Goal: Task Accomplishment & Management: Use online tool/utility

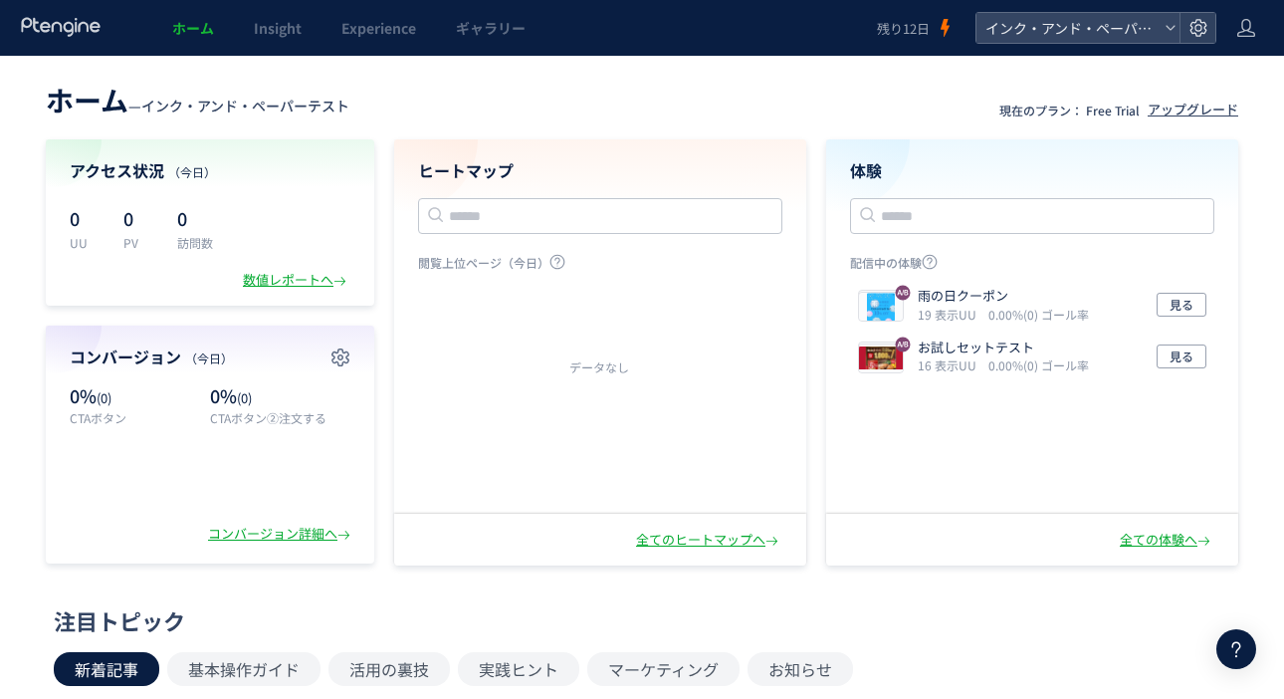
click at [285, 278] on div "数値レポートへ" at bounding box center [297, 280] width 108 height 19
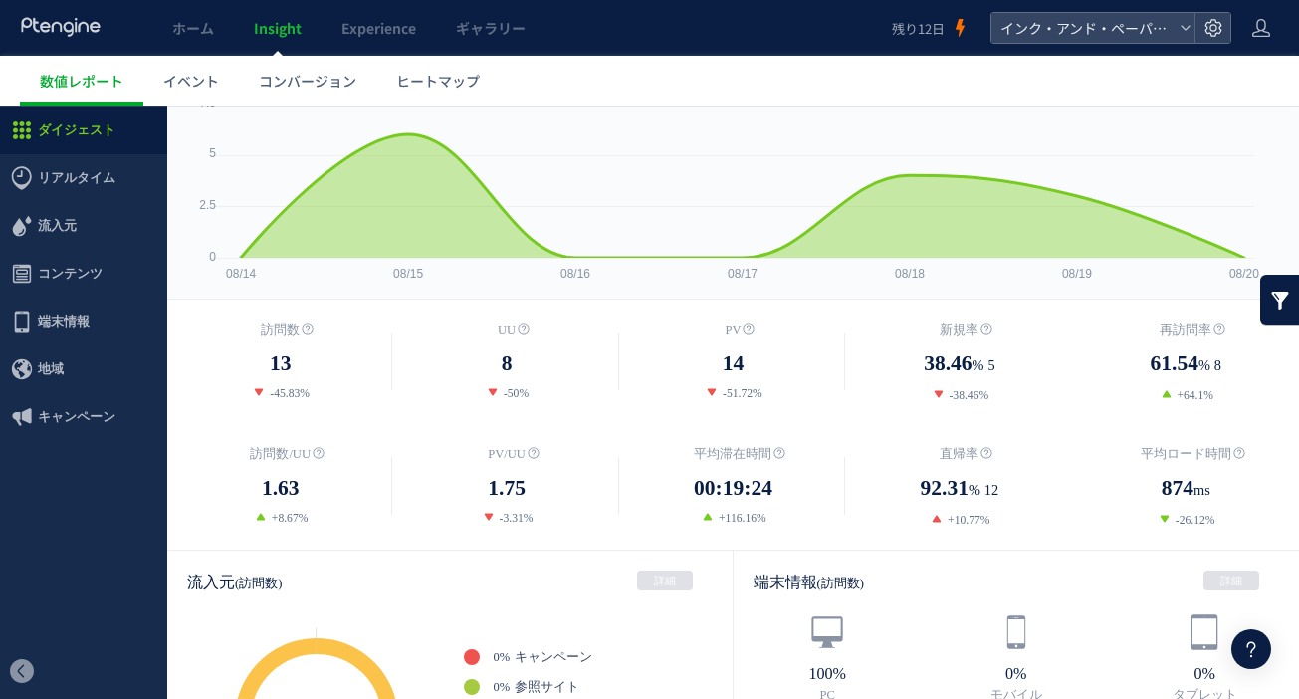
scroll to position [199, 0]
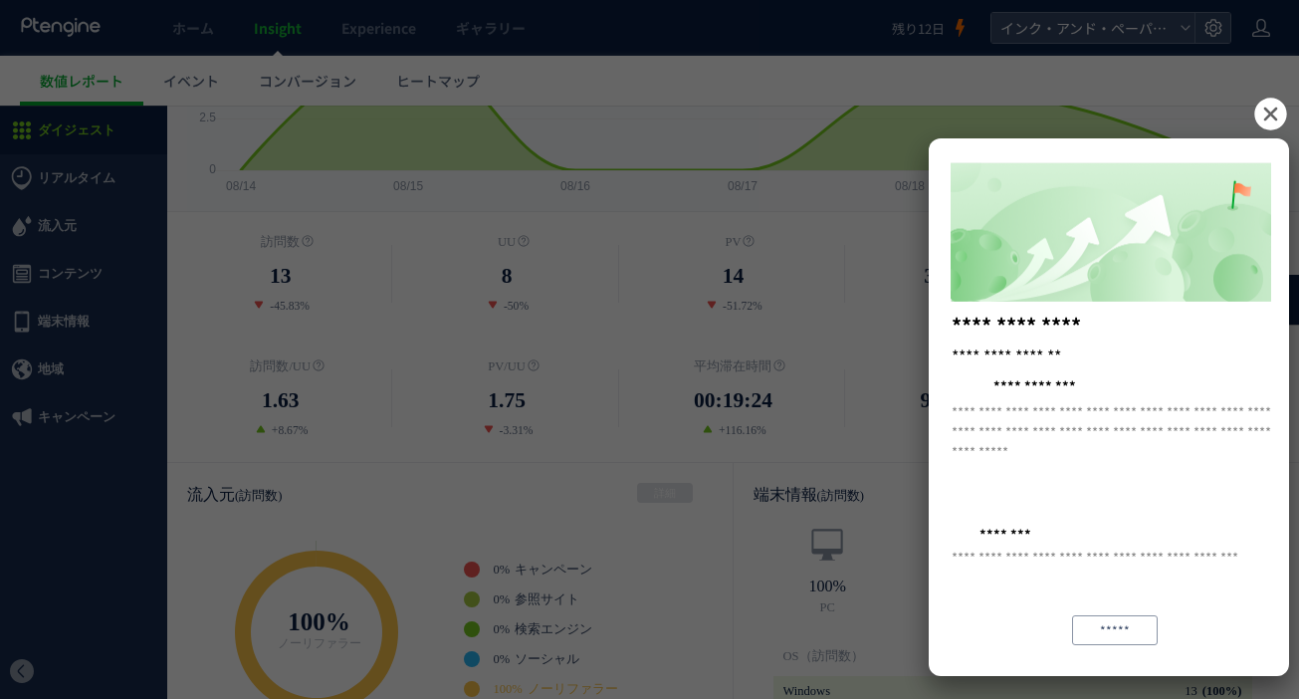
click at [1267, 107] on icon at bounding box center [1270, 114] width 32 height 32
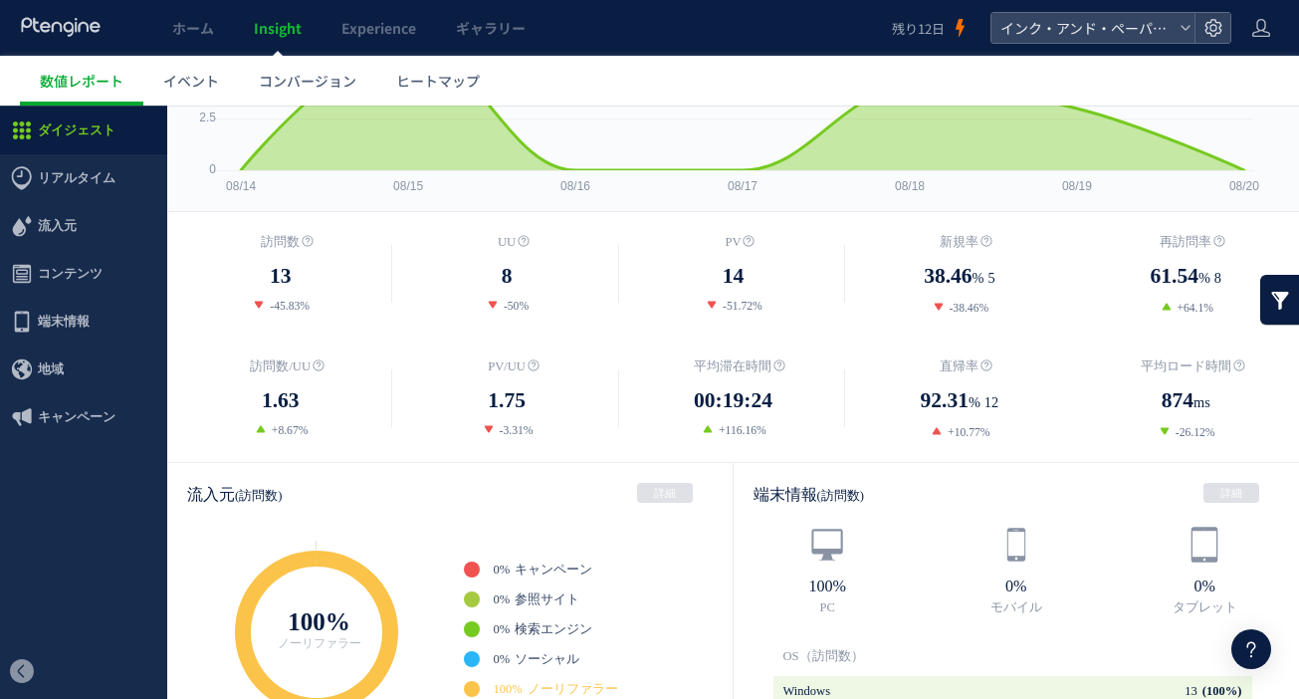
click at [298, 78] on span "コンバージョン" at bounding box center [308, 81] width 98 height 20
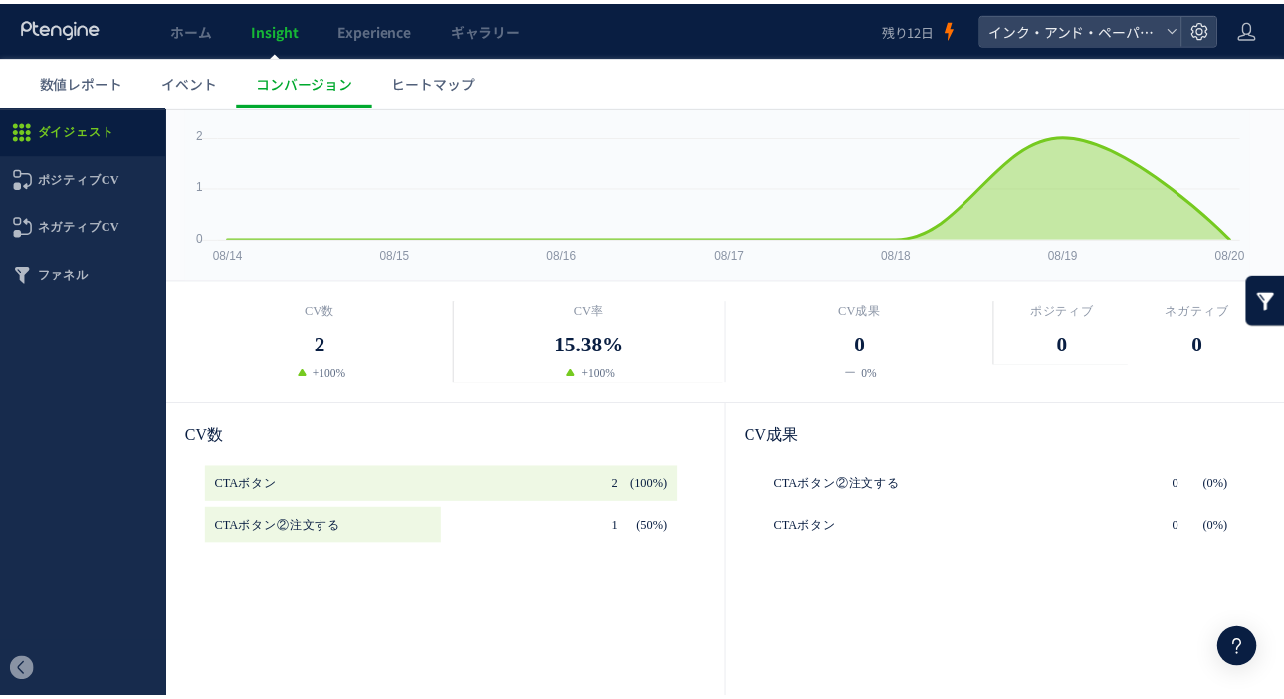
scroll to position [398, 0]
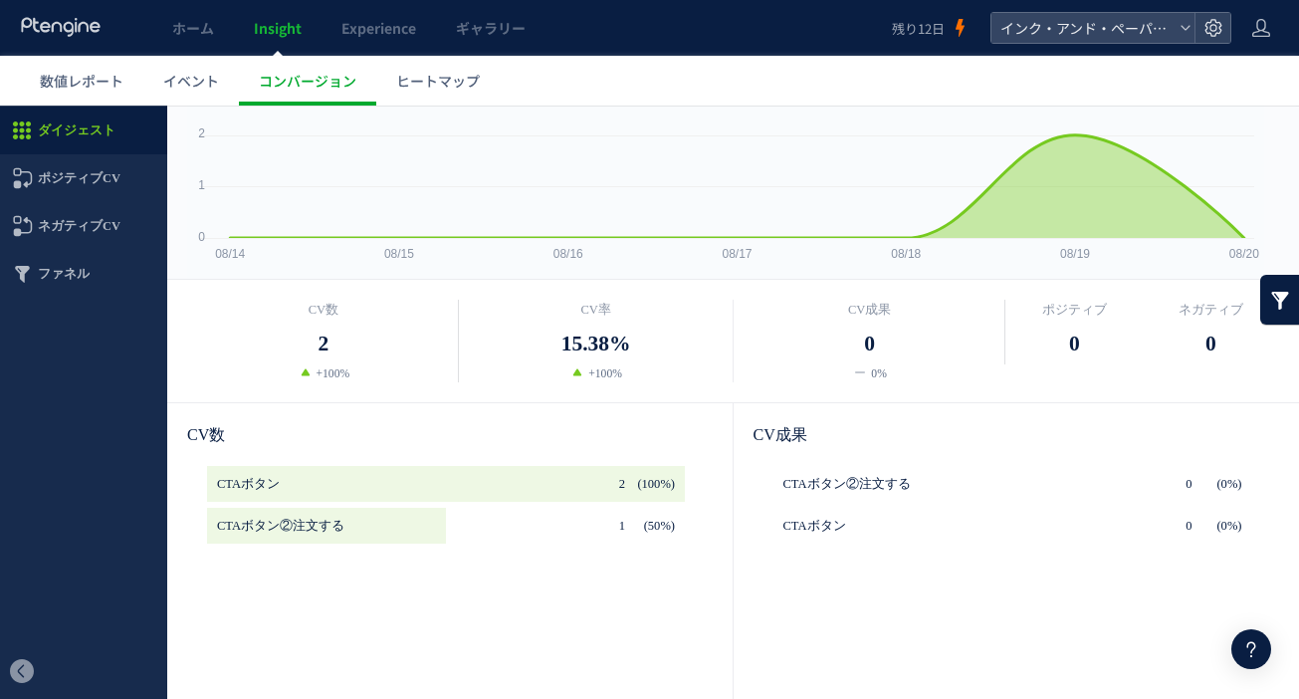
click at [195, 23] on span "ホーム" at bounding box center [193, 28] width 42 height 20
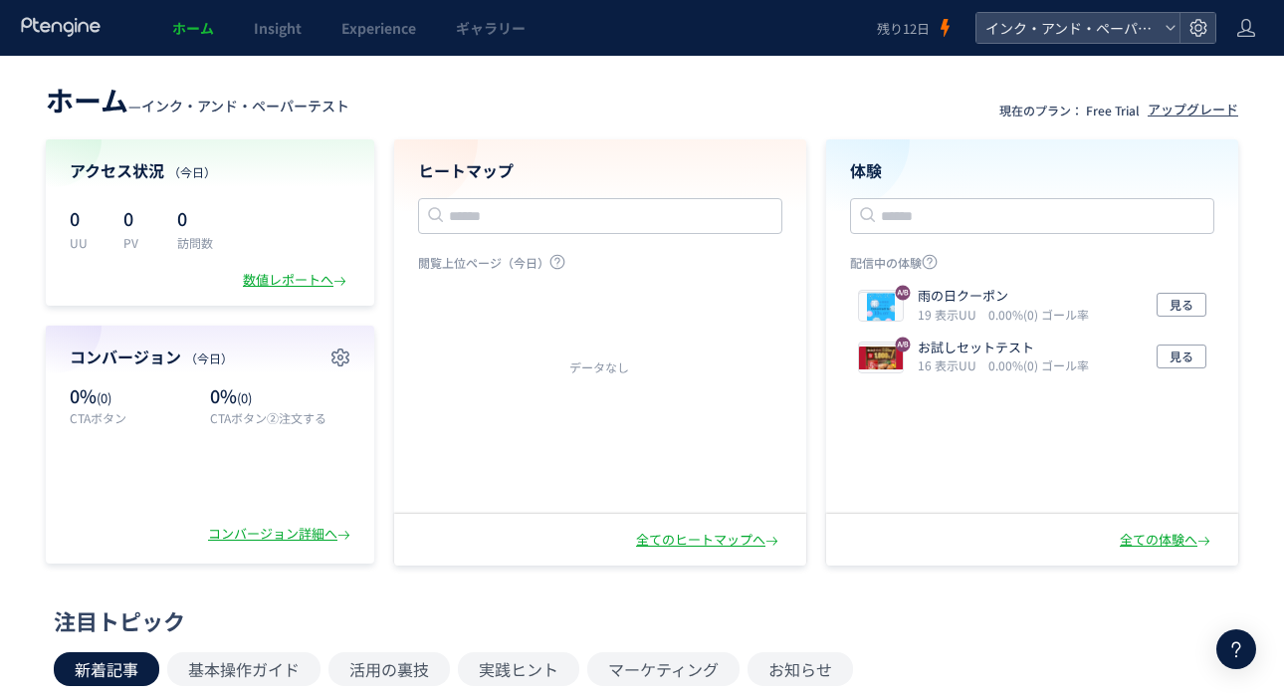
click at [715, 543] on div "全てのヒートマップへ" at bounding box center [709, 540] width 146 height 19
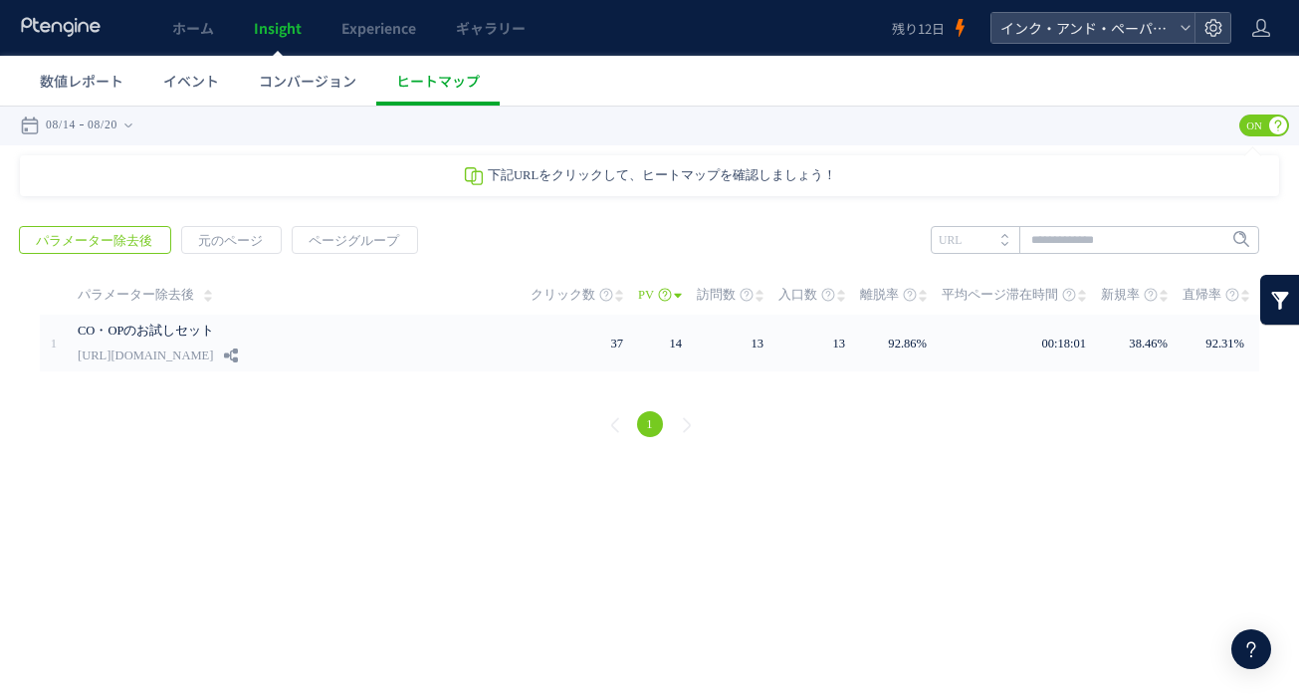
click at [436, 353] on div "CO・OPのお試しセット [URL][DOMAIN_NAME]" at bounding box center [290, 343] width 425 height 57
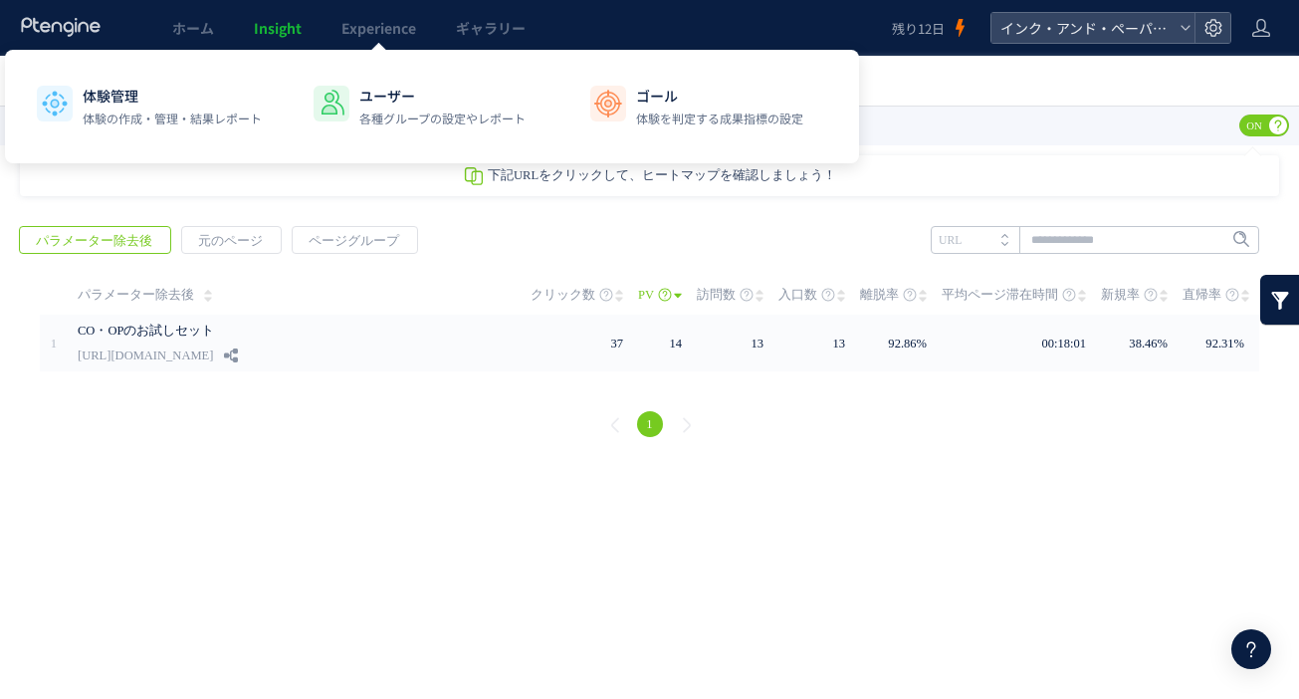
click at [403, 40] on link "Experience" at bounding box center [379, 28] width 114 height 56
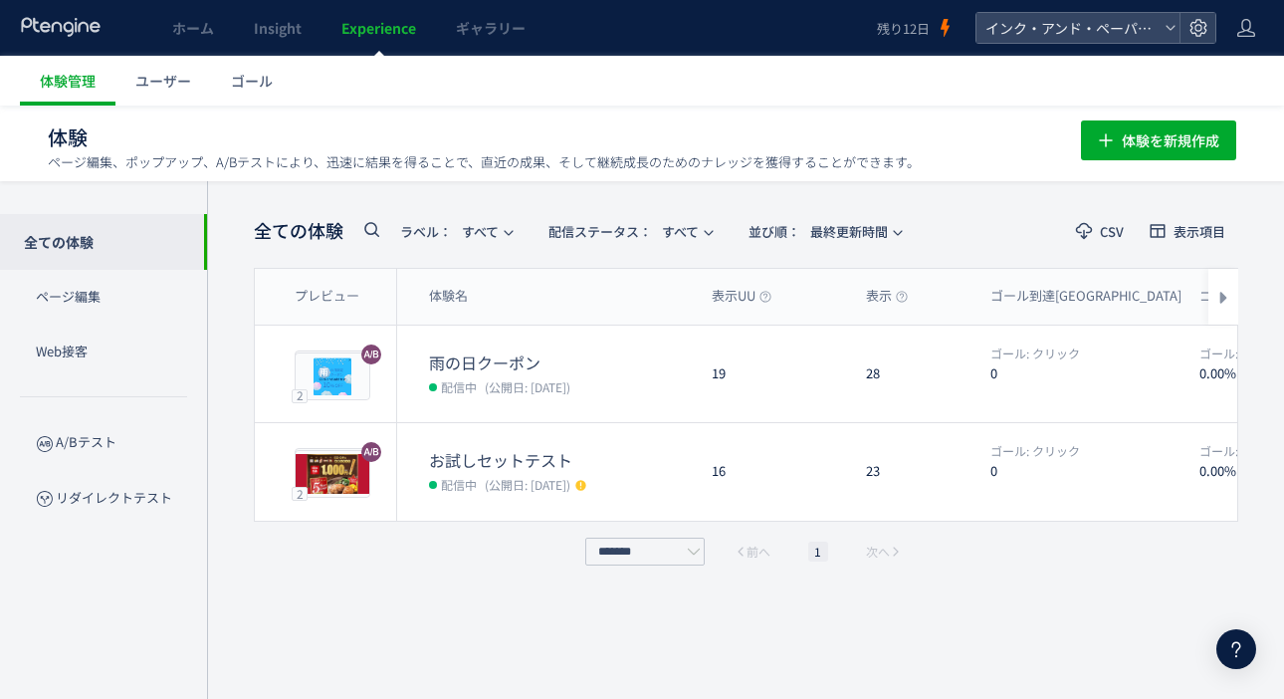
click at [169, 30] on link "ホーム" at bounding box center [193, 28] width 82 height 56
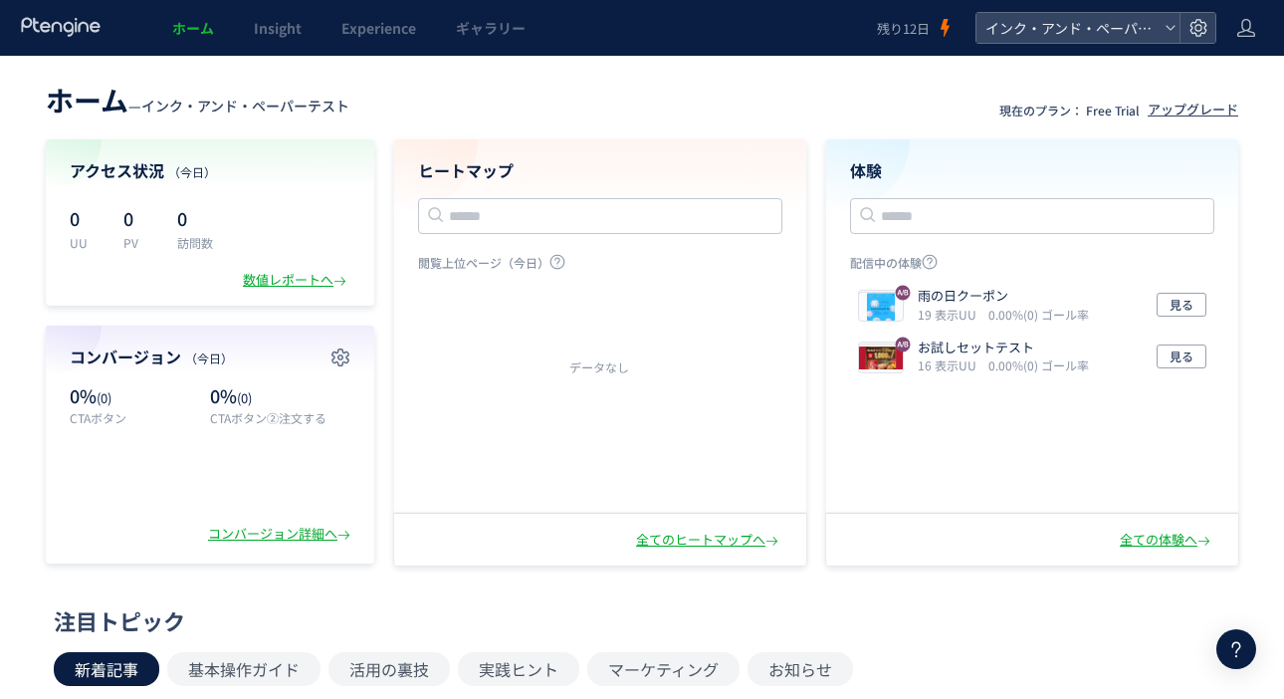
click at [365, 26] on span "Experience" at bounding box center [378, 28] width 75 height 20
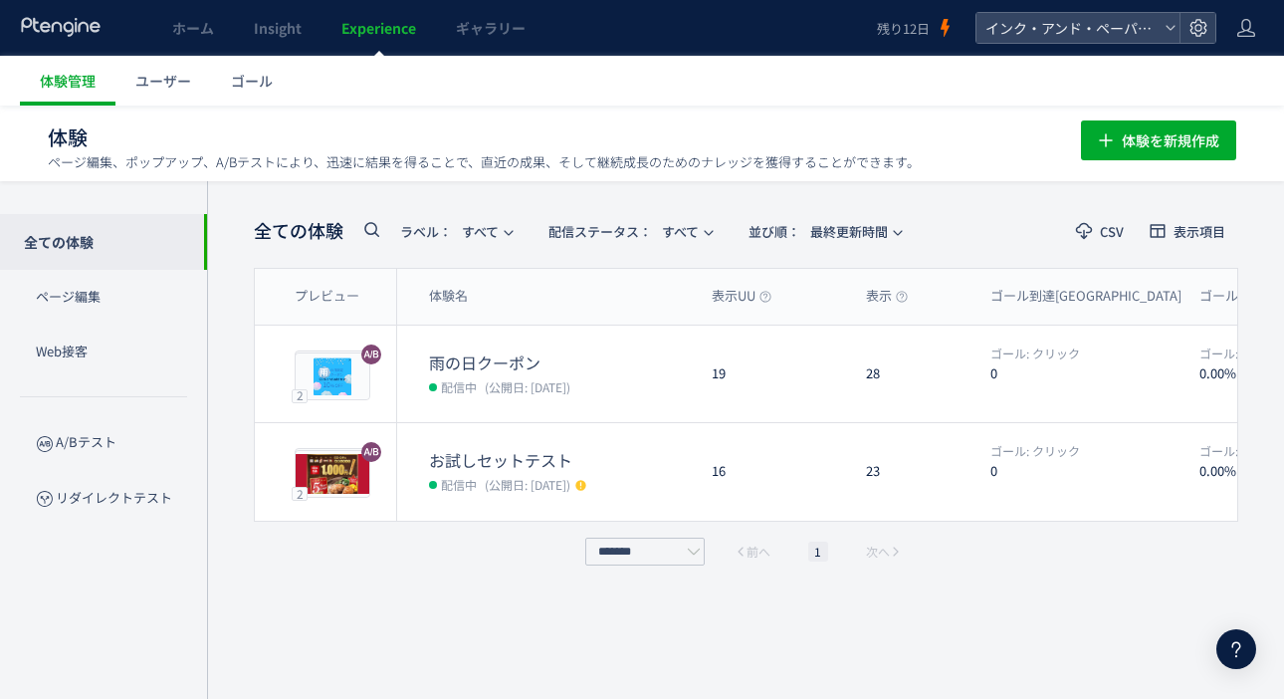
click at [251, 82] on span "ゴール" at bounding box center [252, 81] width 42 height 20
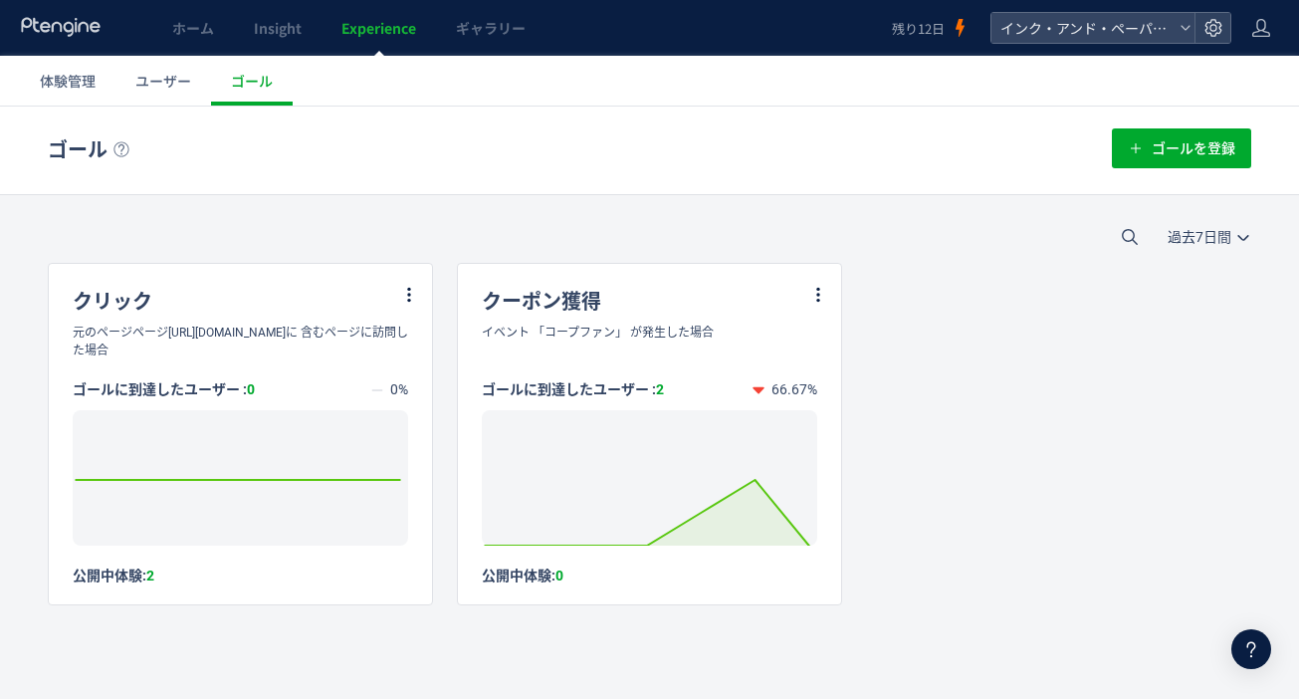
click at [146, 91] on link "ユーザー" at bounding box center [163, 81] width 96 height 50
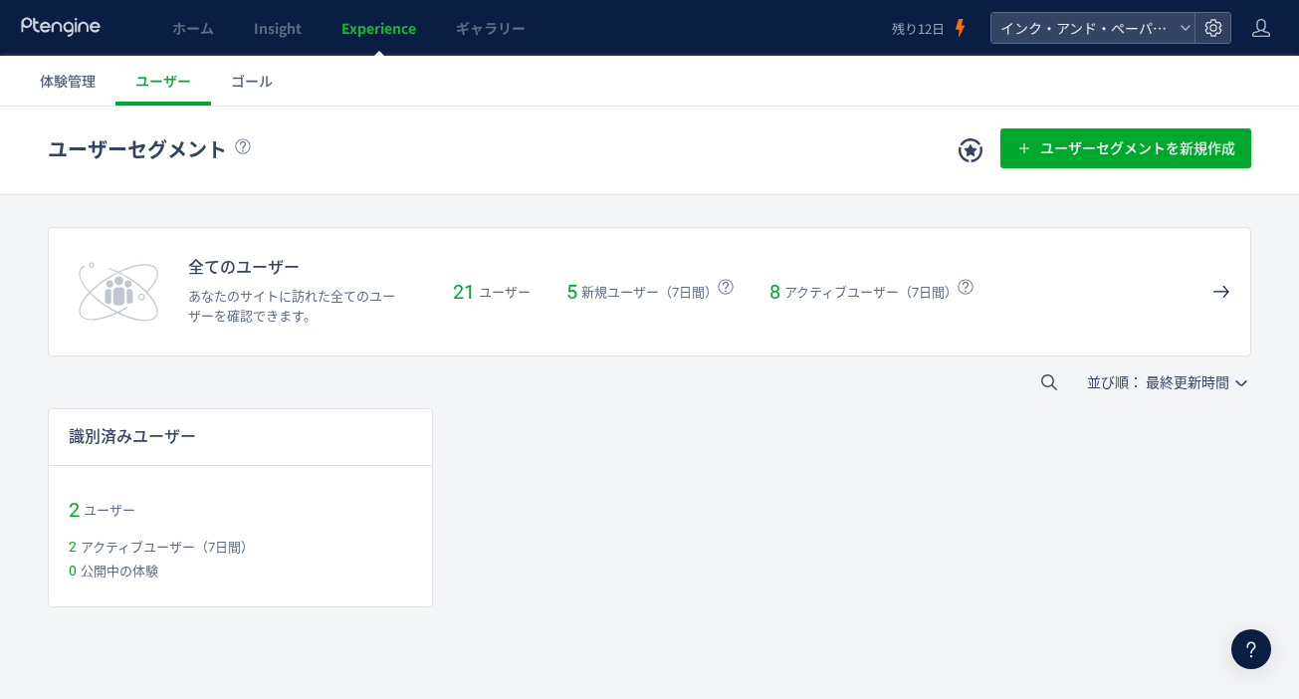
click at [87, 102] on link "体験管理" at bounding box center [68, 81] width 96 height 50
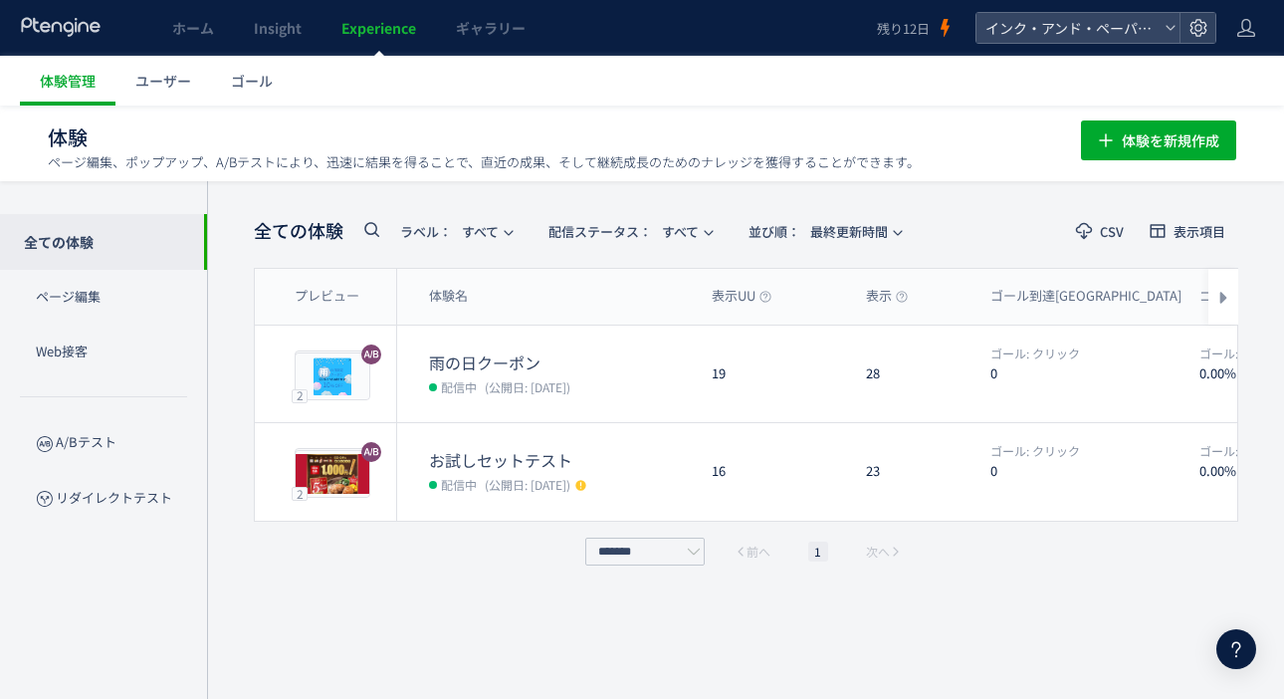
click at [130, 87] on link "ユーザー" at bounding box center [163, 81] width 96 height 50
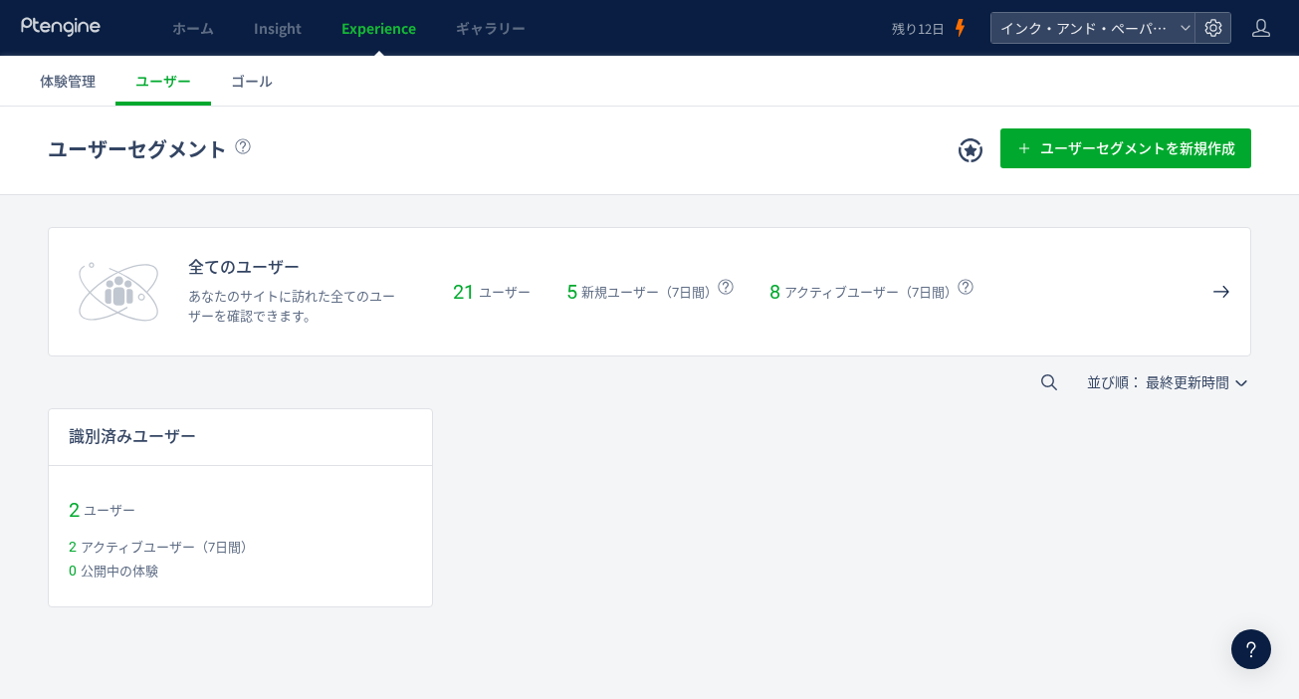
click at [597, 161] on h1 "ユーザーセグメント" at bounding box center [478, 150] width 861 height 29
click at [176, 36] on span "ホーム" at bounding box center [193, 28] width 42 height 20
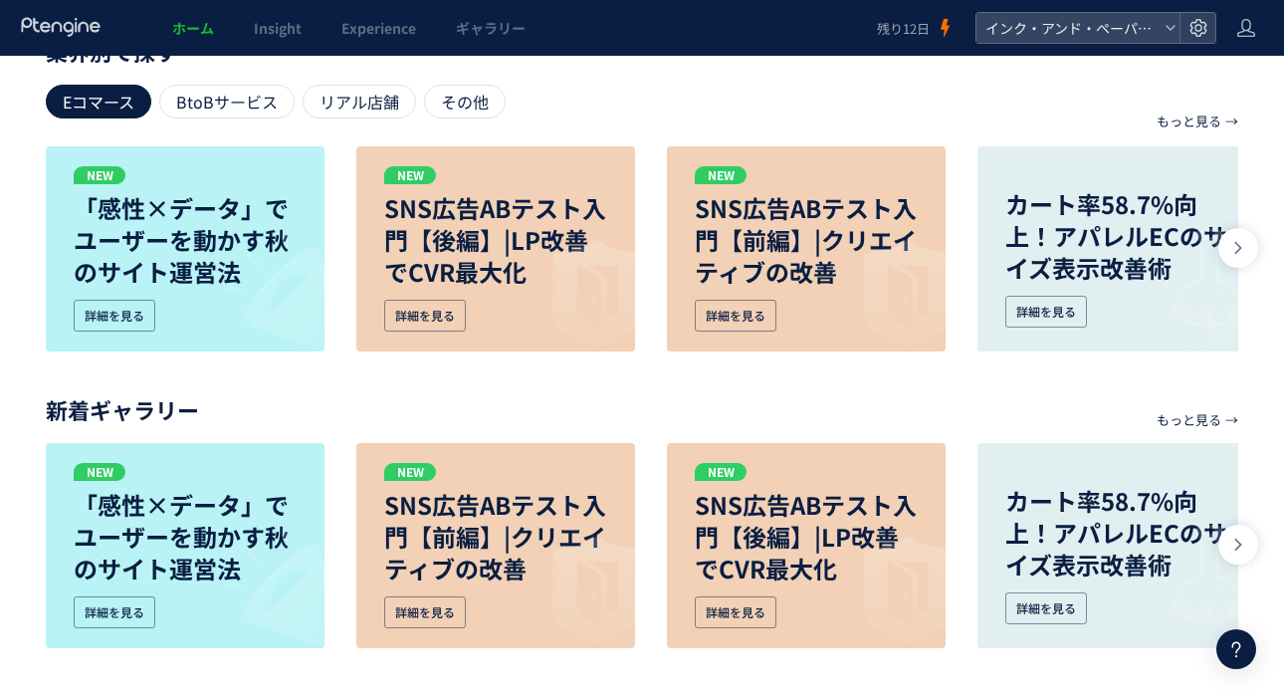
scroll to position [956, 0]
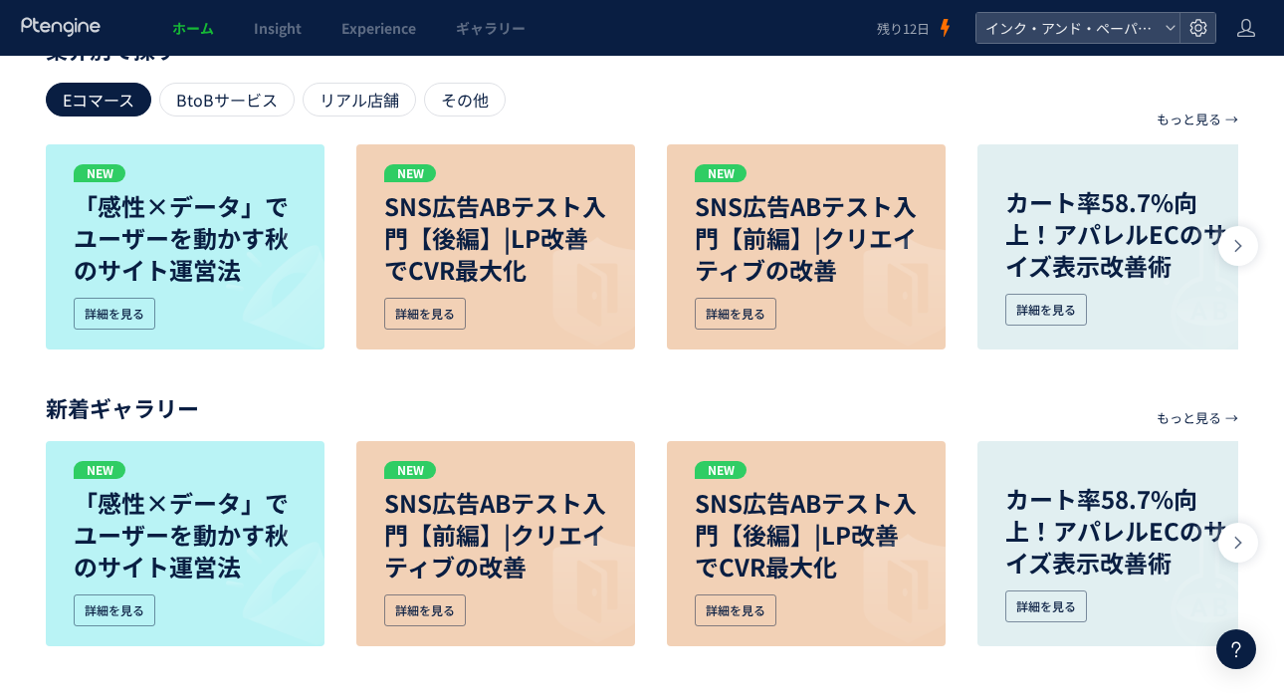
click at [253, 286] on p "「感性×データ」でユーザーを動かす秋のサイト運営法" at bounding box center [185, 238] width 223 height 96
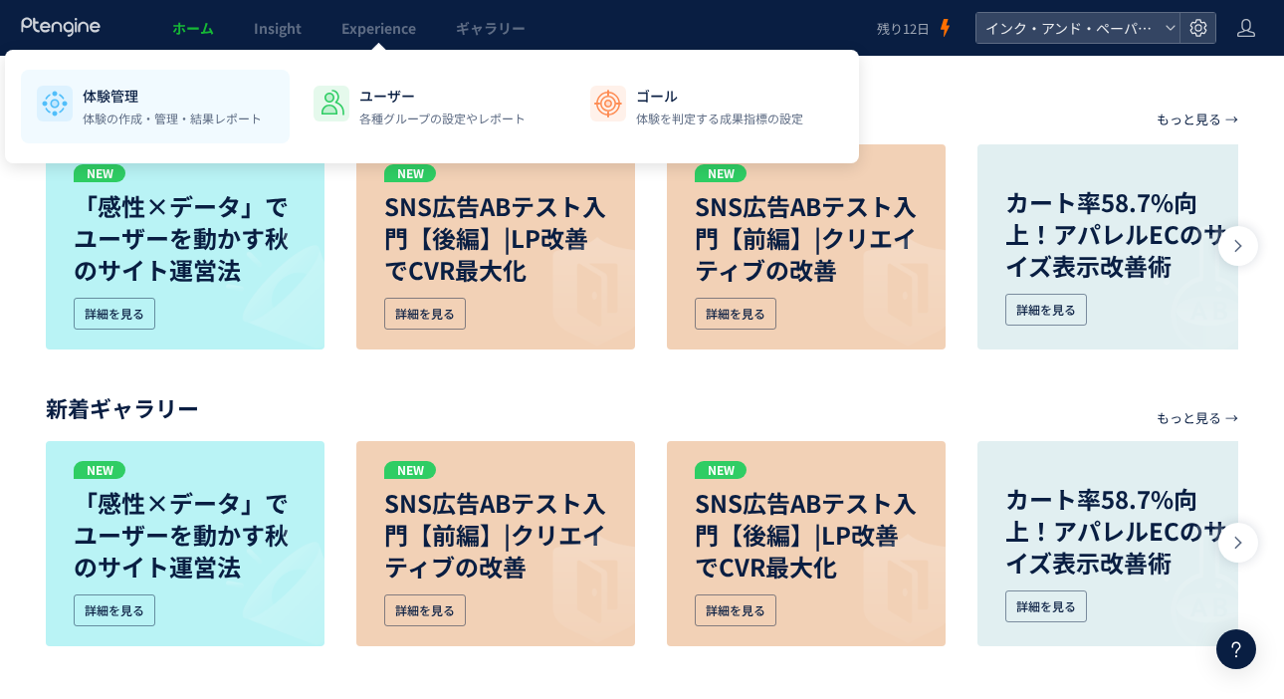
click at [233, 107] on div "体験管理 体験の作成・管理・結果レポート" at bounding box center [172, 107] width 179 height 42
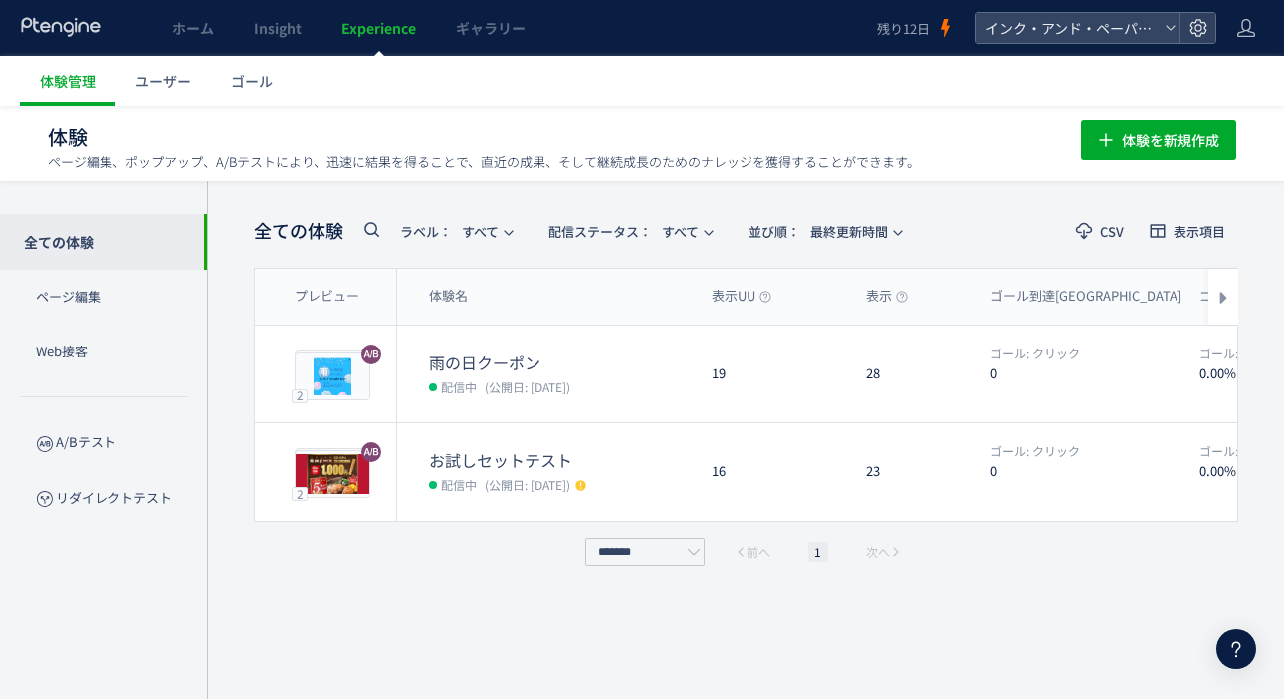
click at [566, 466] on dt "お試しセットテスト" at bounding box center [562, 460] width 267 height 23
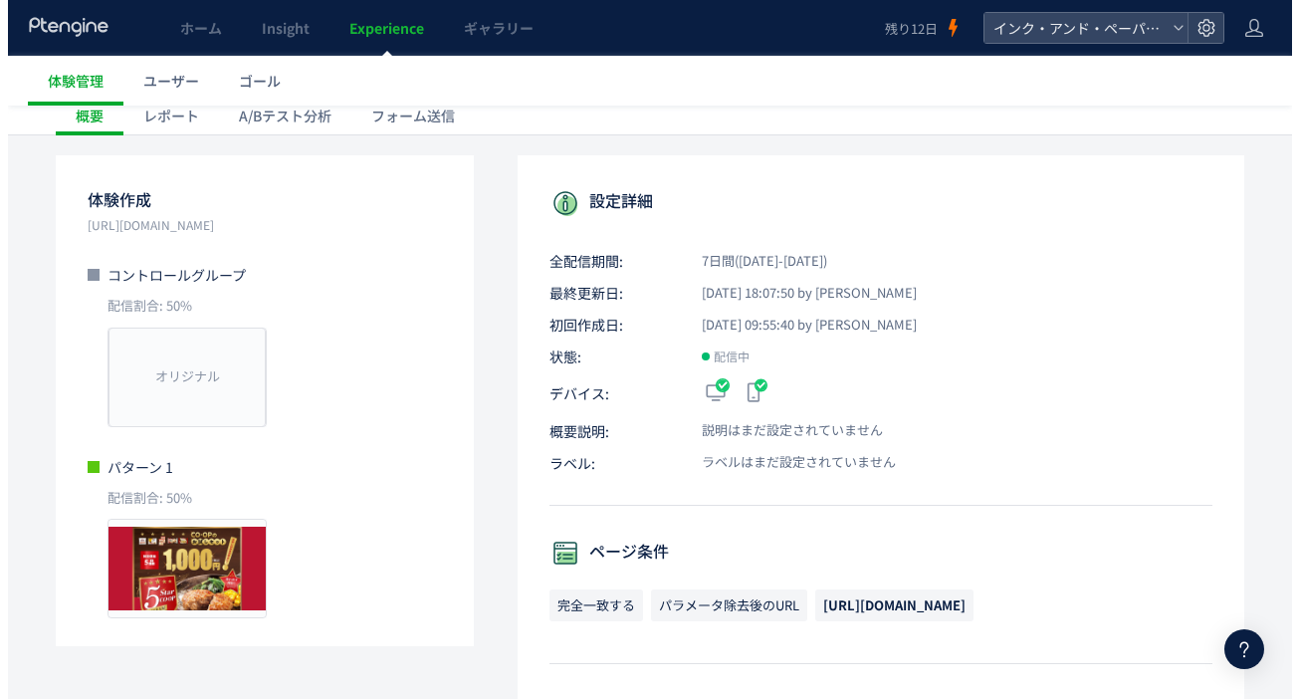
scroll to position [100, 0]
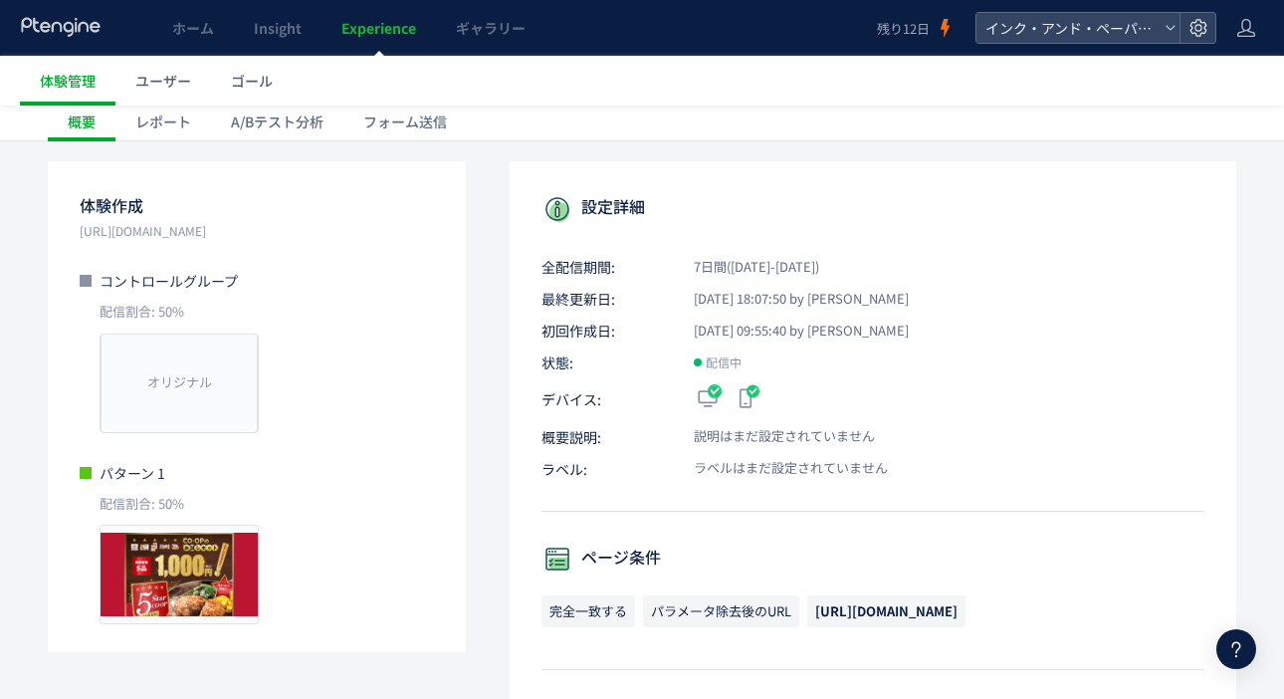
click at [260, 115] on div "A/Bテスト分析" at bounding box center [277, 122] width 132 height 40
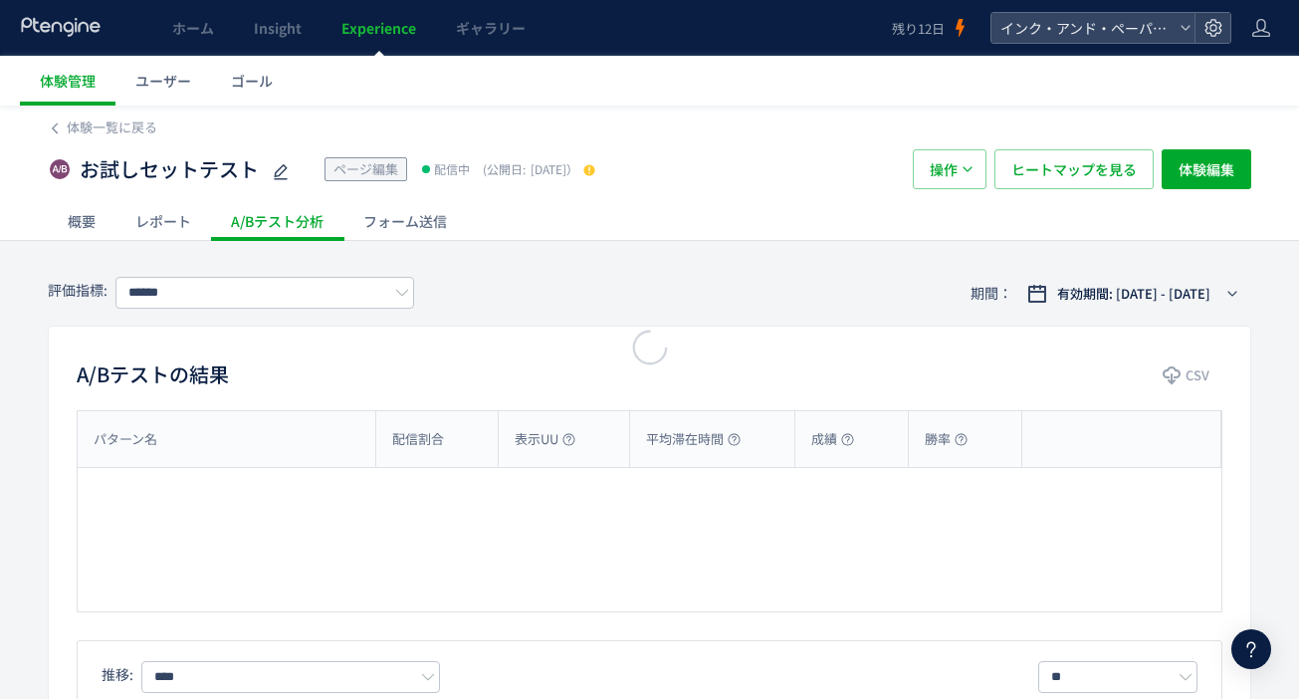
type input "****"
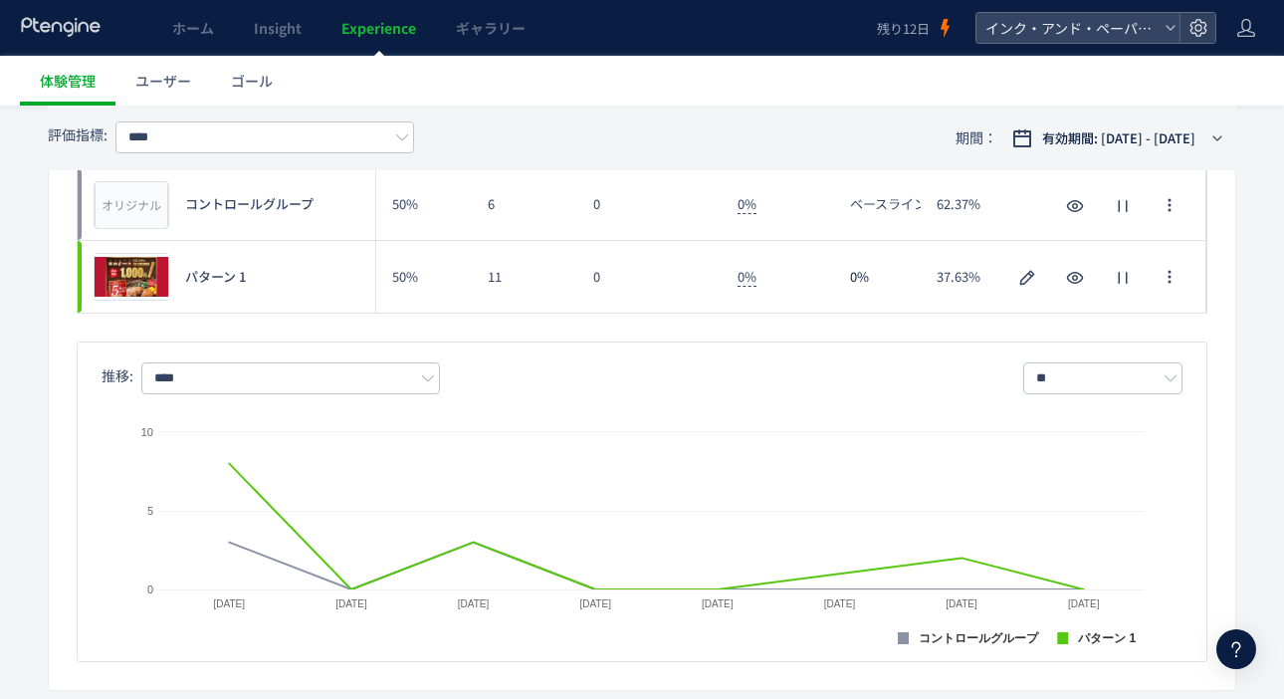
scroll to position [199, 0]
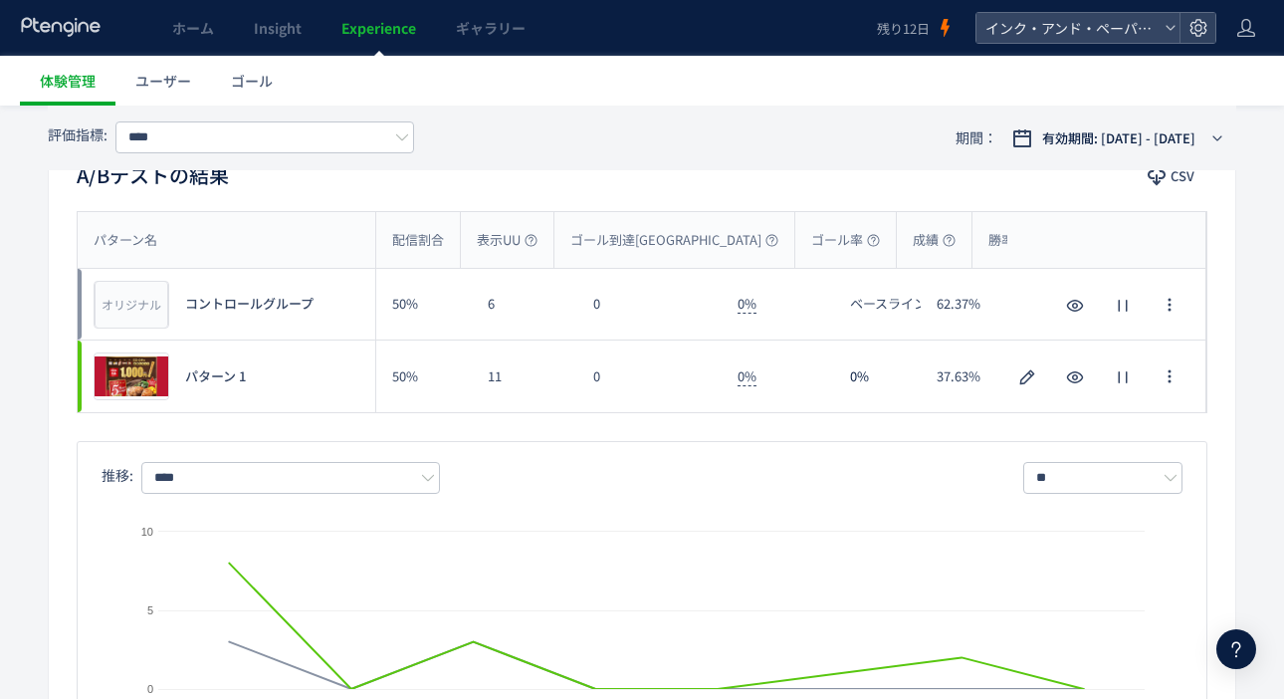
click at [266, 90] on span "ゴール" at bounding box center [252, 81] width 42 height 20
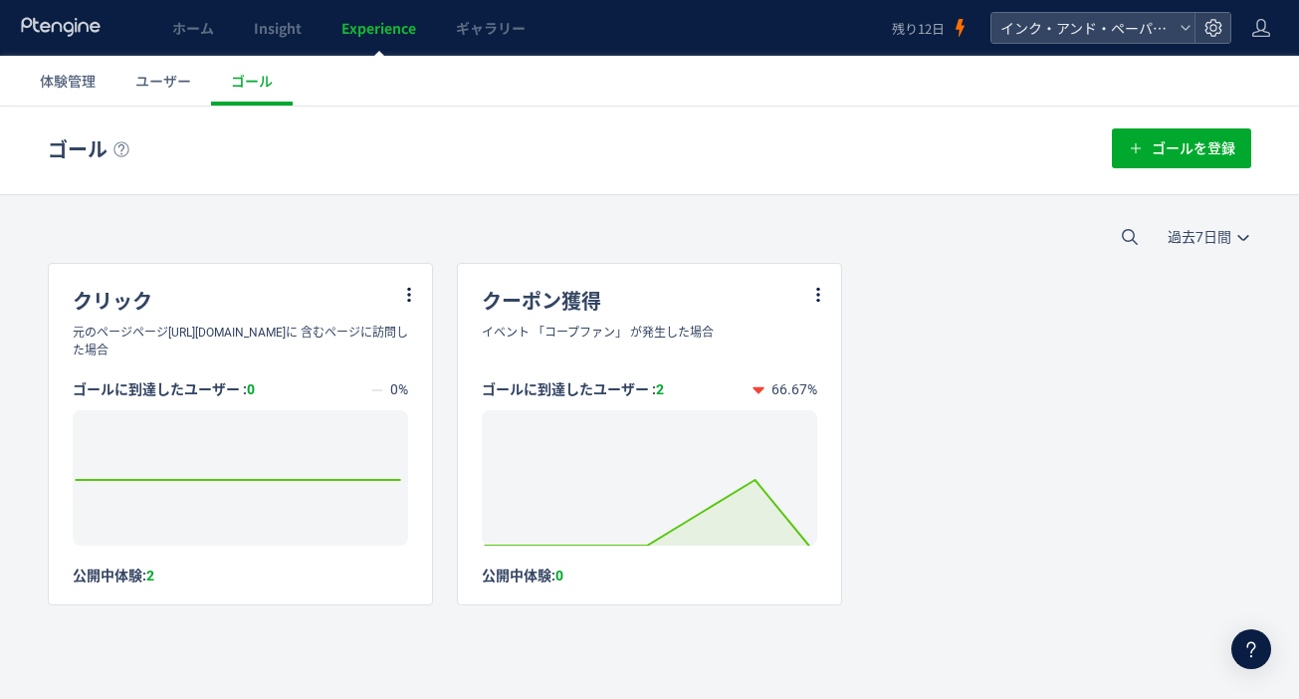
click at [90, 91] on link "体験管理" at bounding box center [68, 81] width 96 height 50
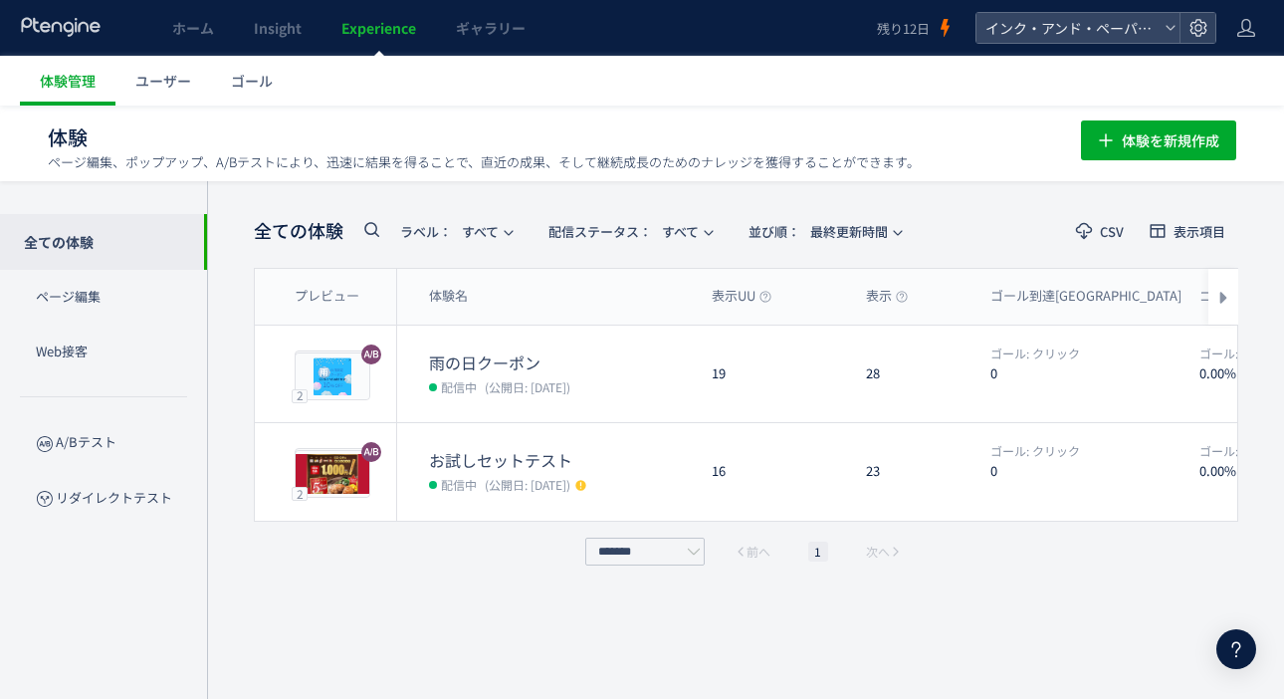
click at [156, 89] on span "ユーザー" at bounding box center [163, 81] width 56 height 20
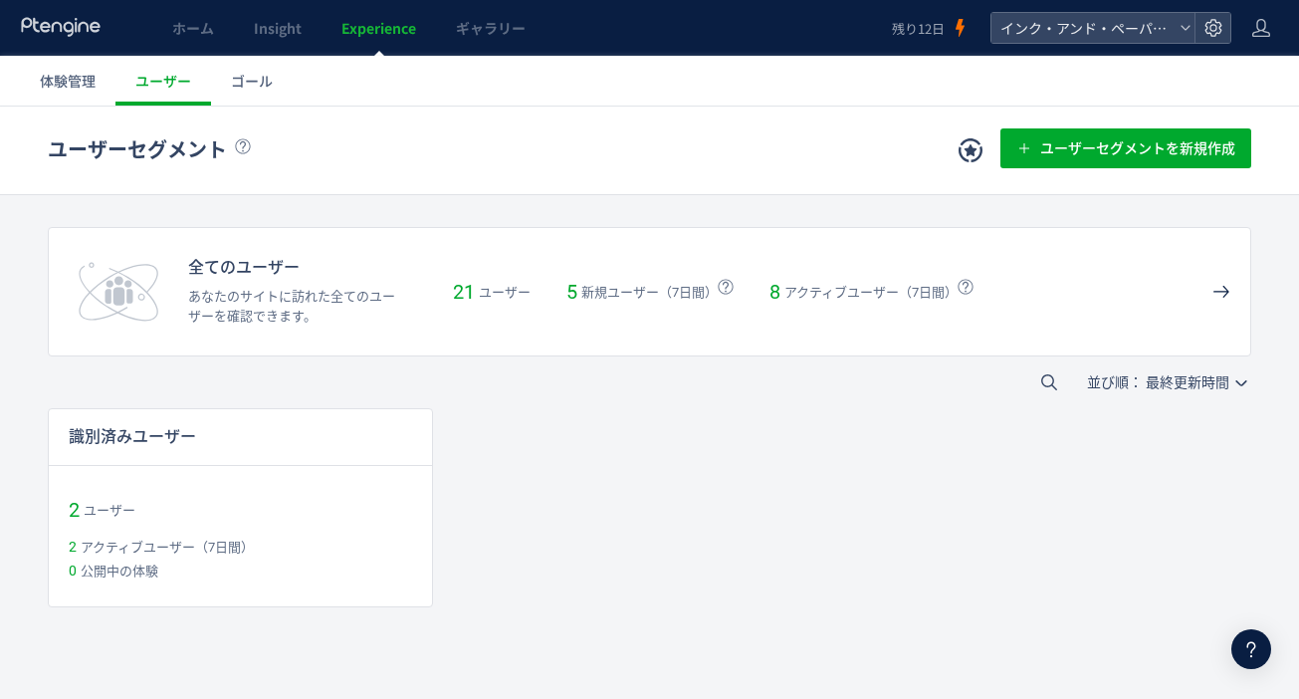
click at [71, 101] on link "体験管理" at bounding box center [68, 81] width 96 height 50
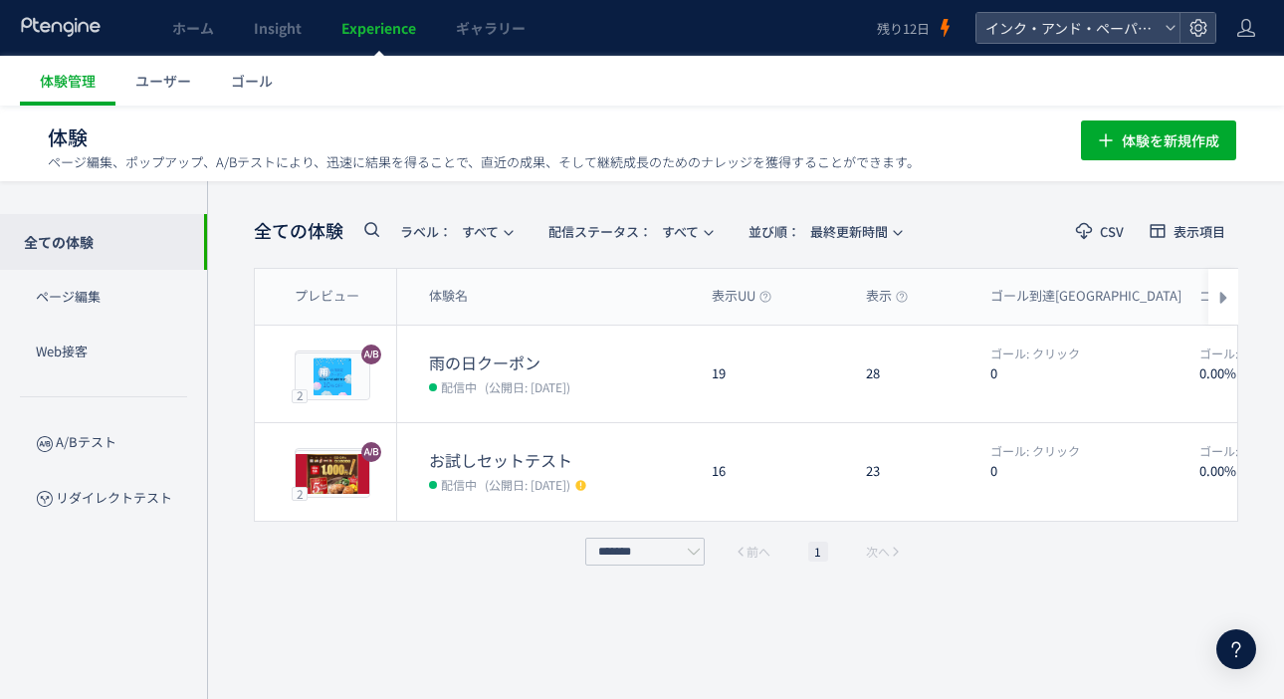
scroll to position [1, 0]
click at [526, 372] on dd "配信中 (公開日: [DATE])" at bounding box center [562, 385] width 267 height 26
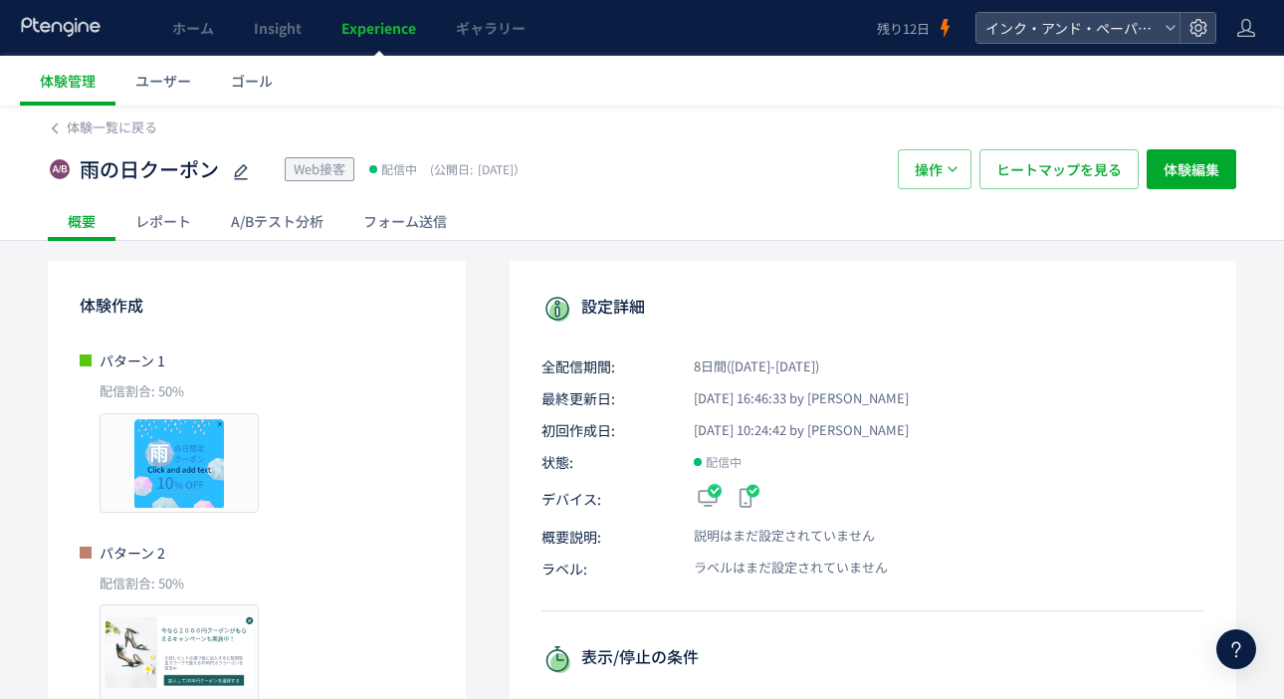
click at [264, 223] on div "A/Bテスト分析" at bounding box center [277, 221] width 132 height 40
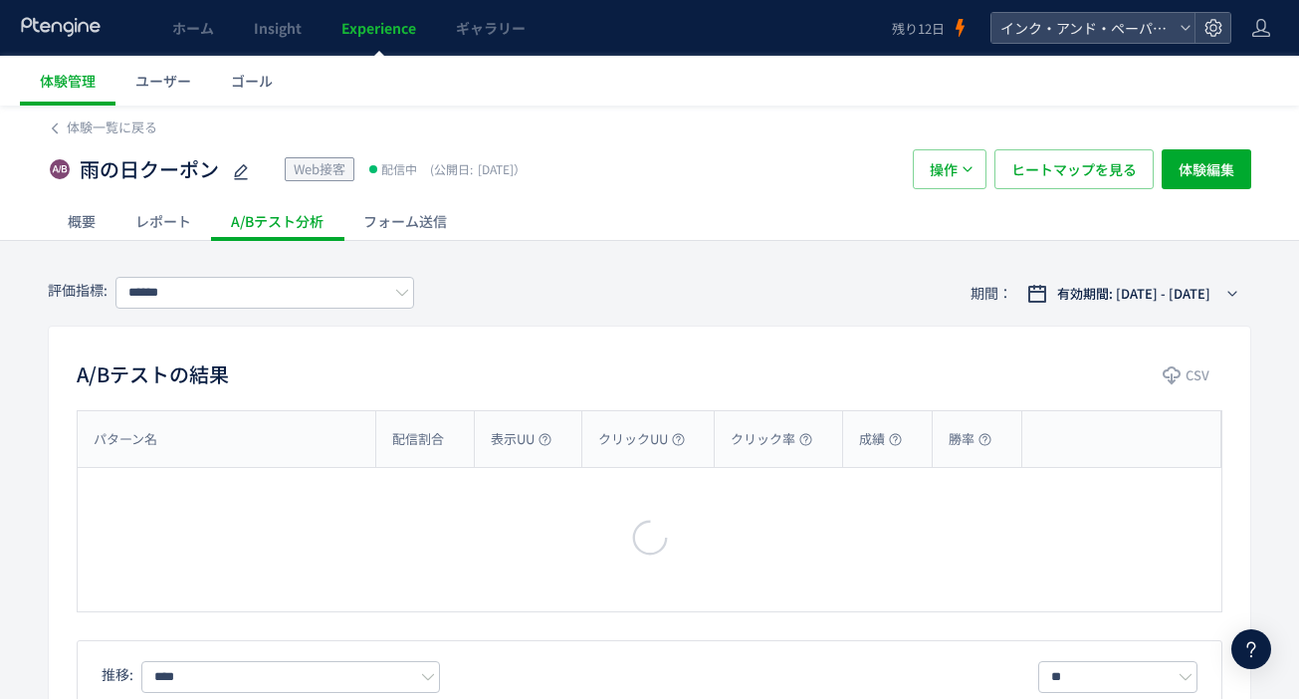
type input "****"
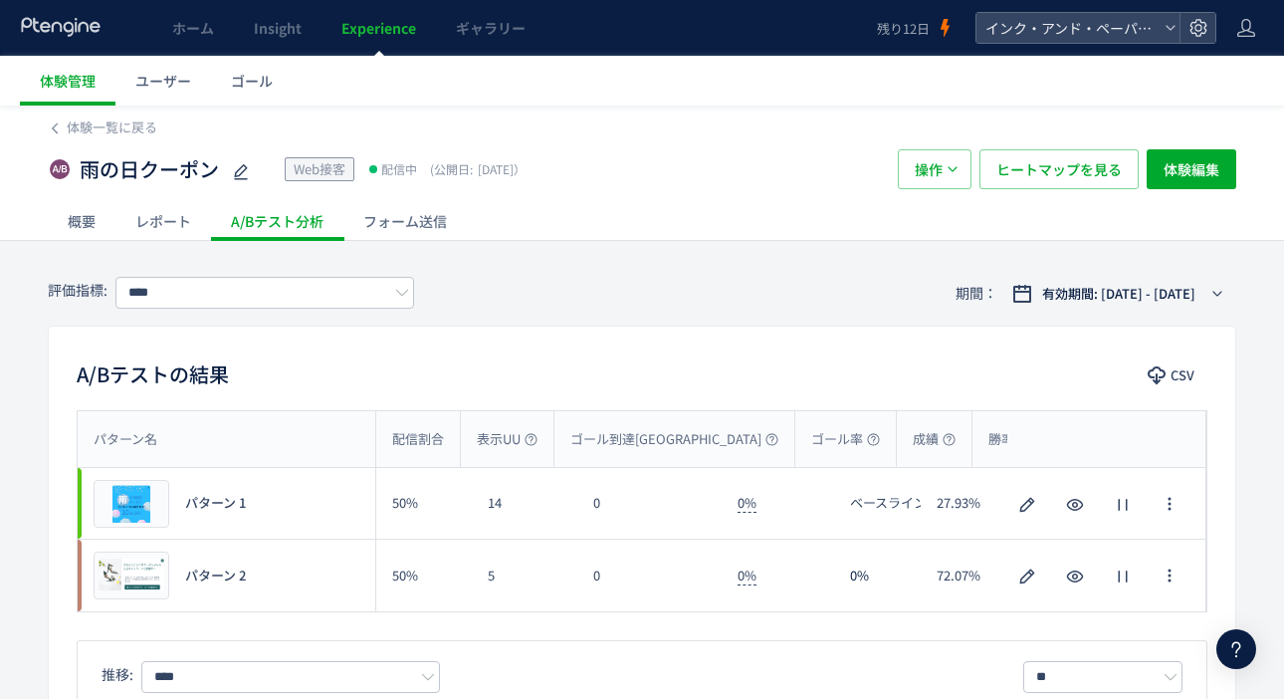
click at [191, 225] on div "レポート" at bounding box center [163, 221] width 96 height 40
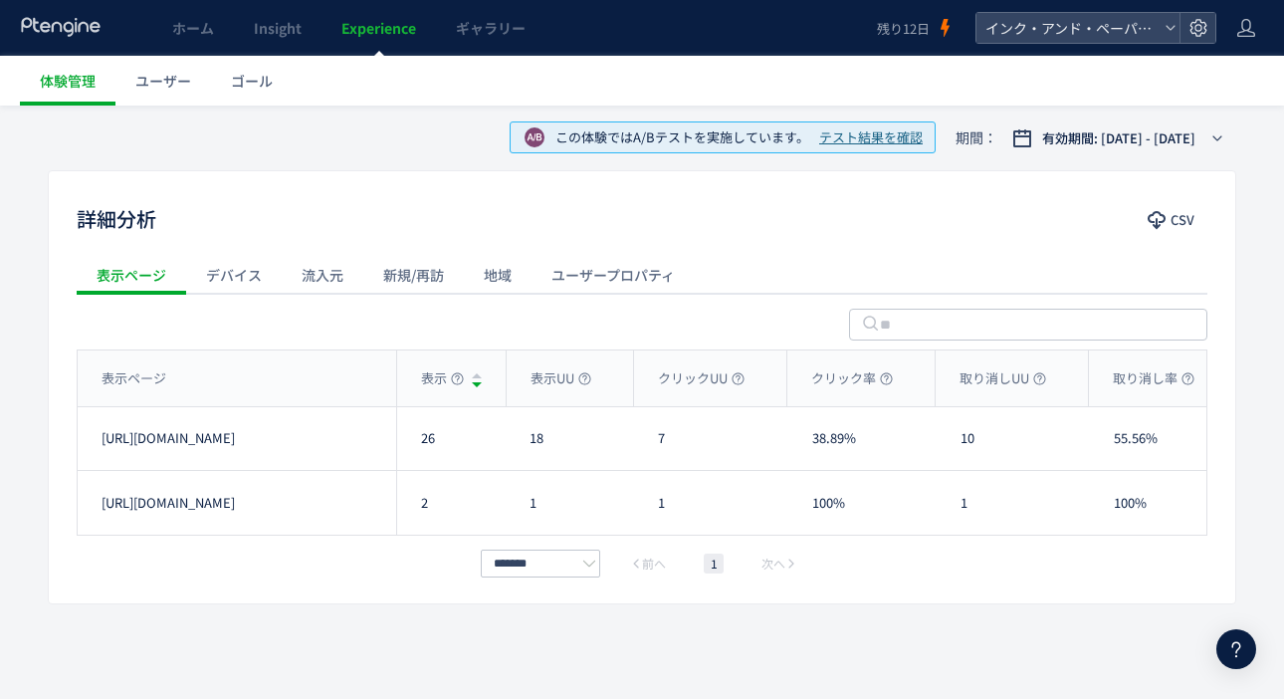
scroll to position [697, 0]
click at [513, 294] on div "地域" at bounding box center [498, 274] width 68 height 40
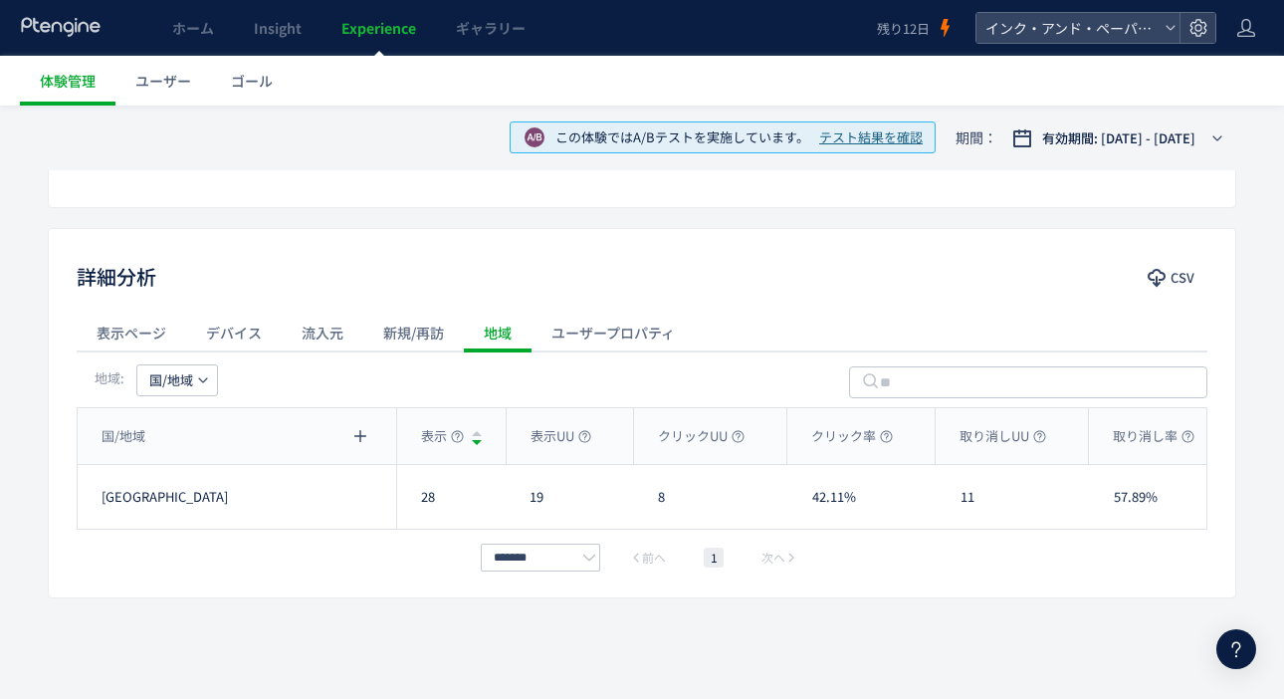
scroll to position [653, 0]
click at [200, 378] on use "button" at bounding box center [202, 379] width 9 height 5
click at [187, 470] on li "都道府県" at bounding box center [177, 488] width 96 height 36
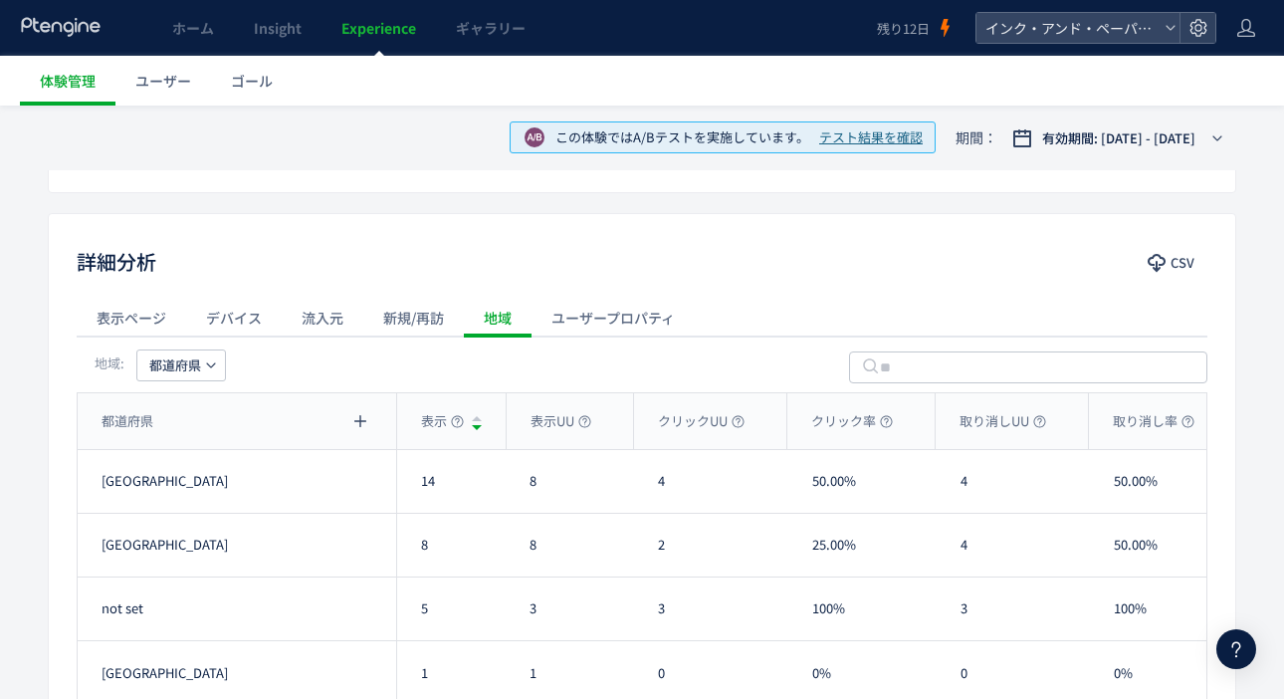
scroll to position [753, 0]
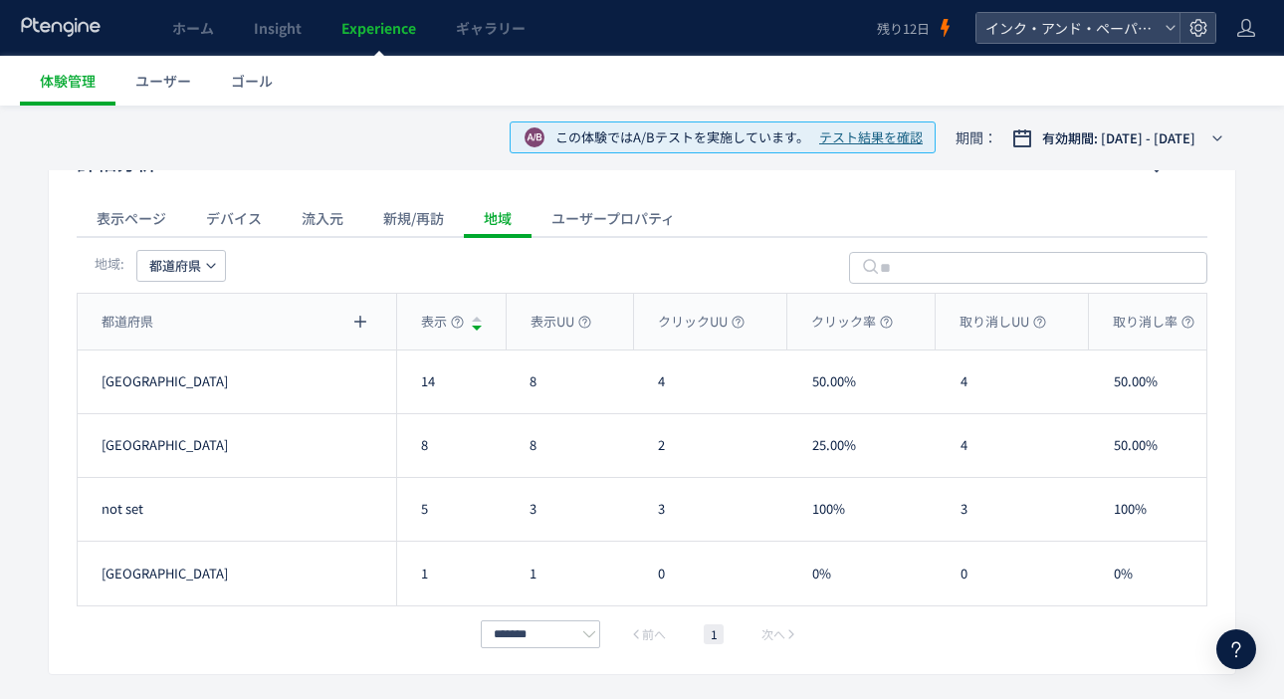
click at [192, 30] on span "ホーム" at bounding box center [193, 28] width 42 height 20
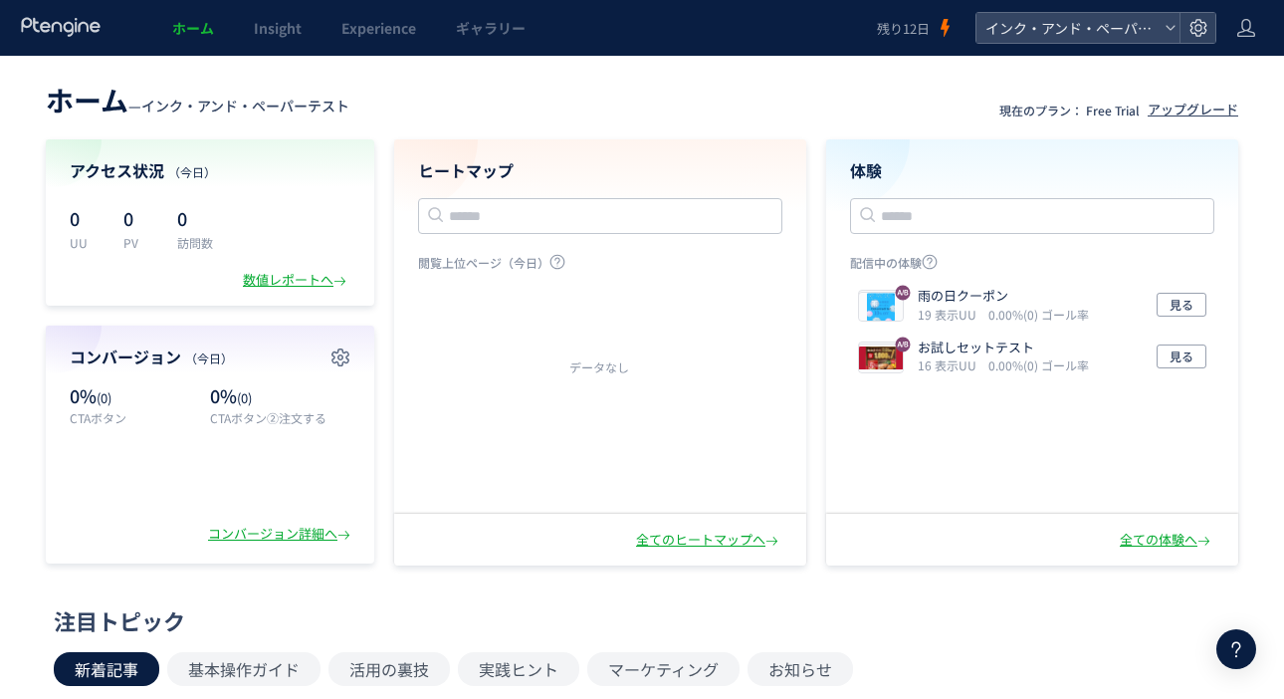
click at [217, 23] on link "ホーム" at bounding box center [193, 28] width 82 height 56
click at [206, 37] on span "ホーム" at bounding box center [193, 28] width 42 height 20
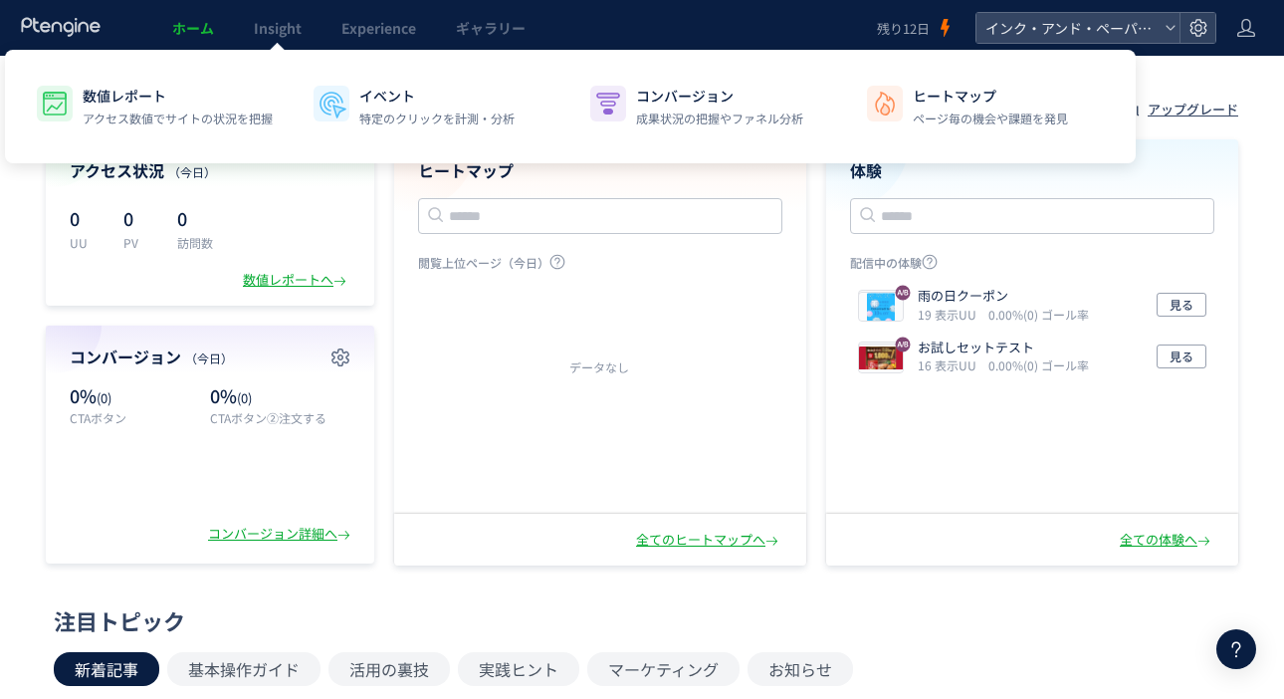
click at [273, 23] on span "Insight" at bounding box center [278, 28] width 48 height 20
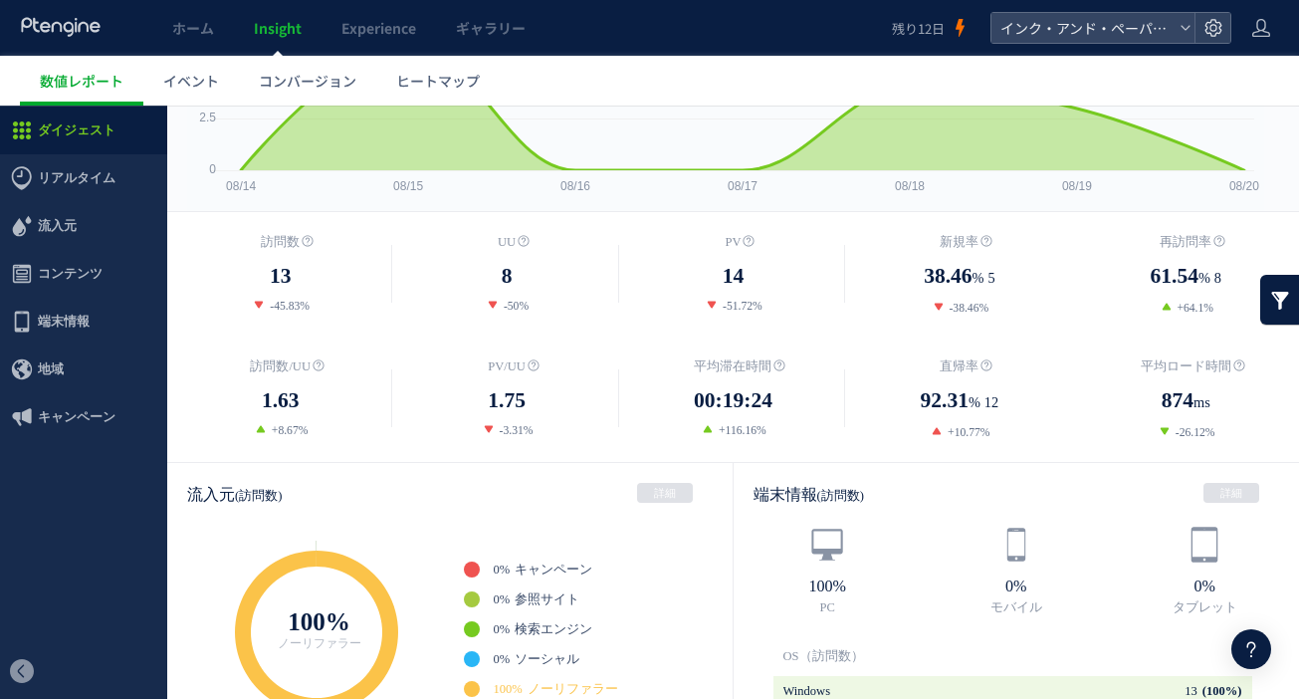
scroll to position [299, 0]
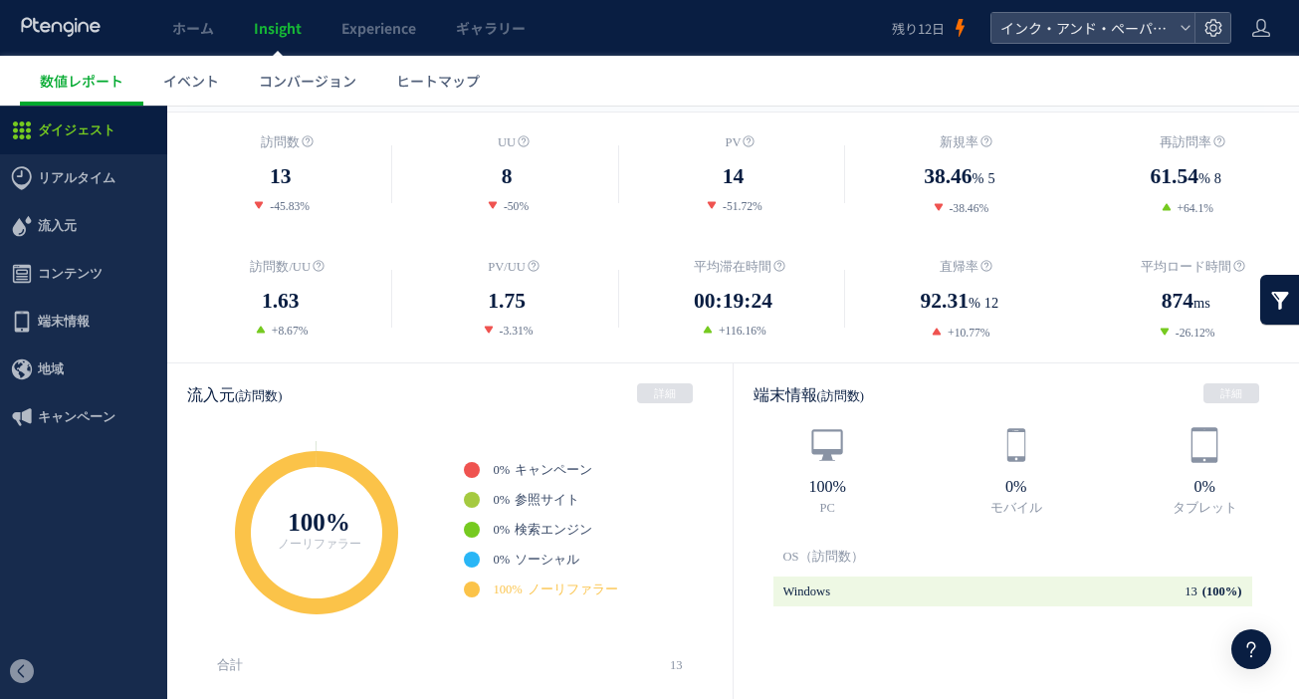
click at [87, 190] on span "リアルタイム" at bounding box center [77, 178] width 78 height 48
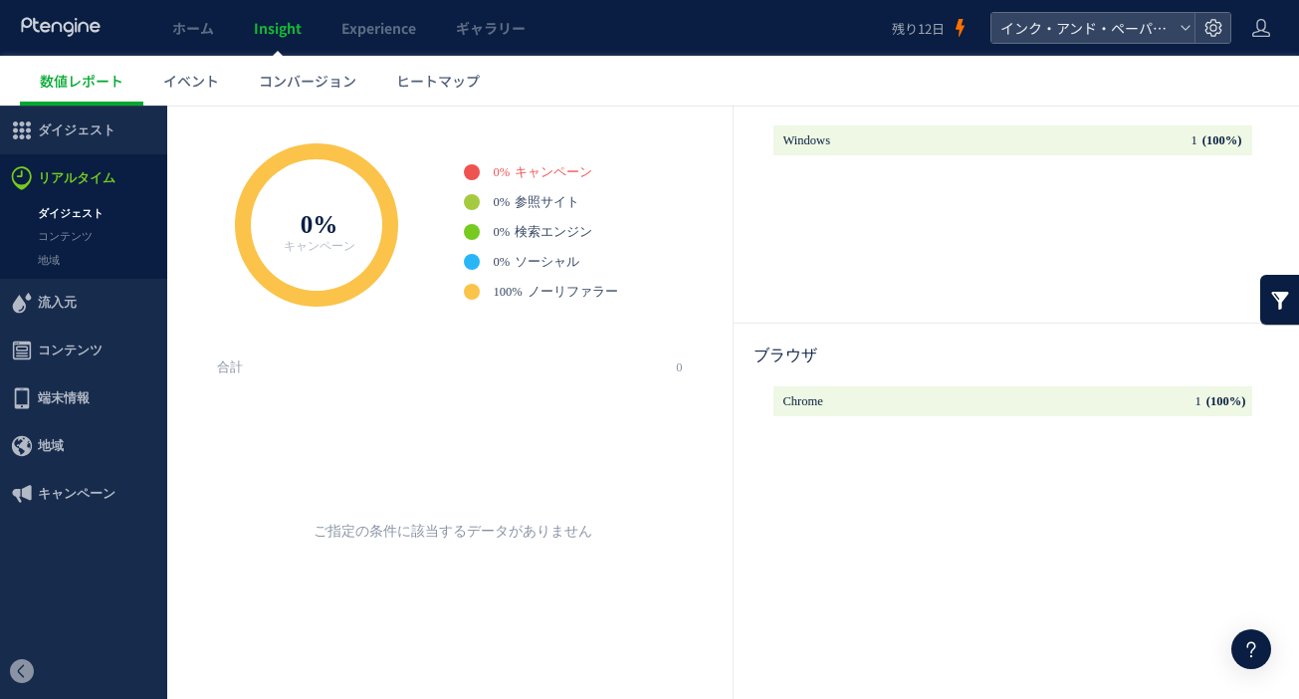
scroll to position [293, 0]
click at [67, 206] on link "ダイジェスト" at bounding box center [83, 213] width 167 height 23
click at [63, 239] on link "コンテンツ" at bounding box center [83, 236] width 167 height 23
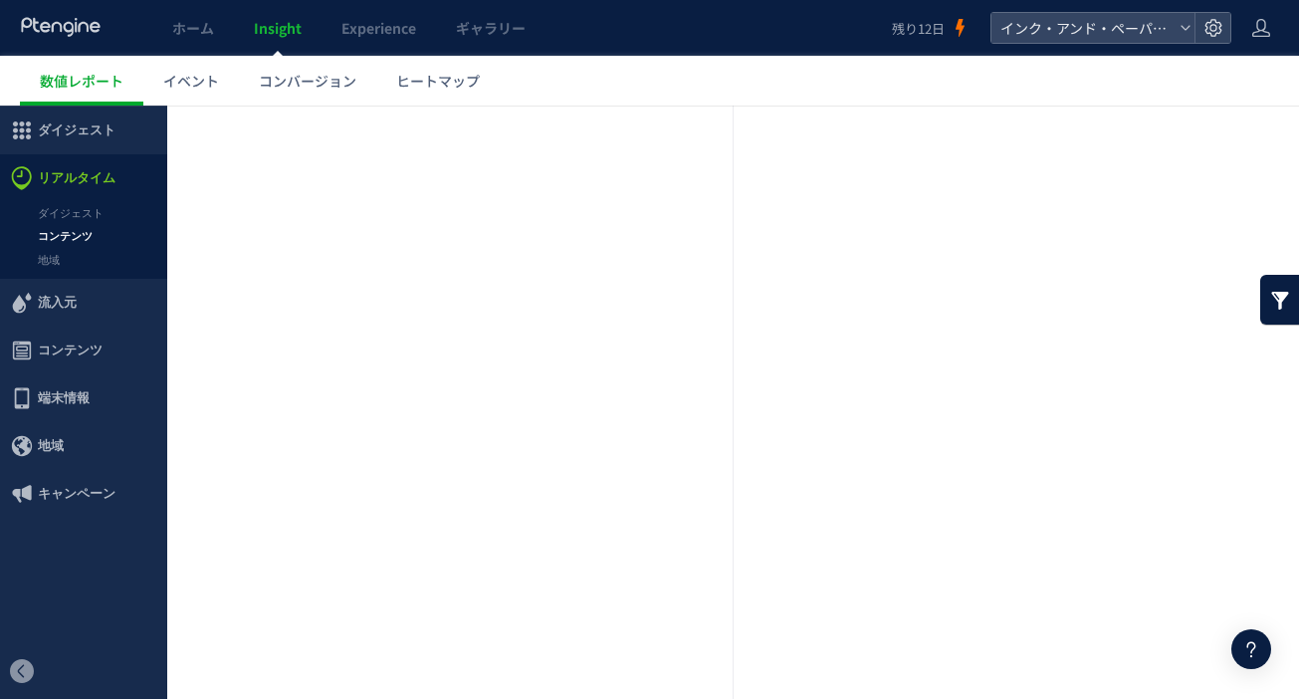
scroll to position [231, 0]
click at [83, 259] on link "地域" at bounding box center [83, 260] width 167 height 23
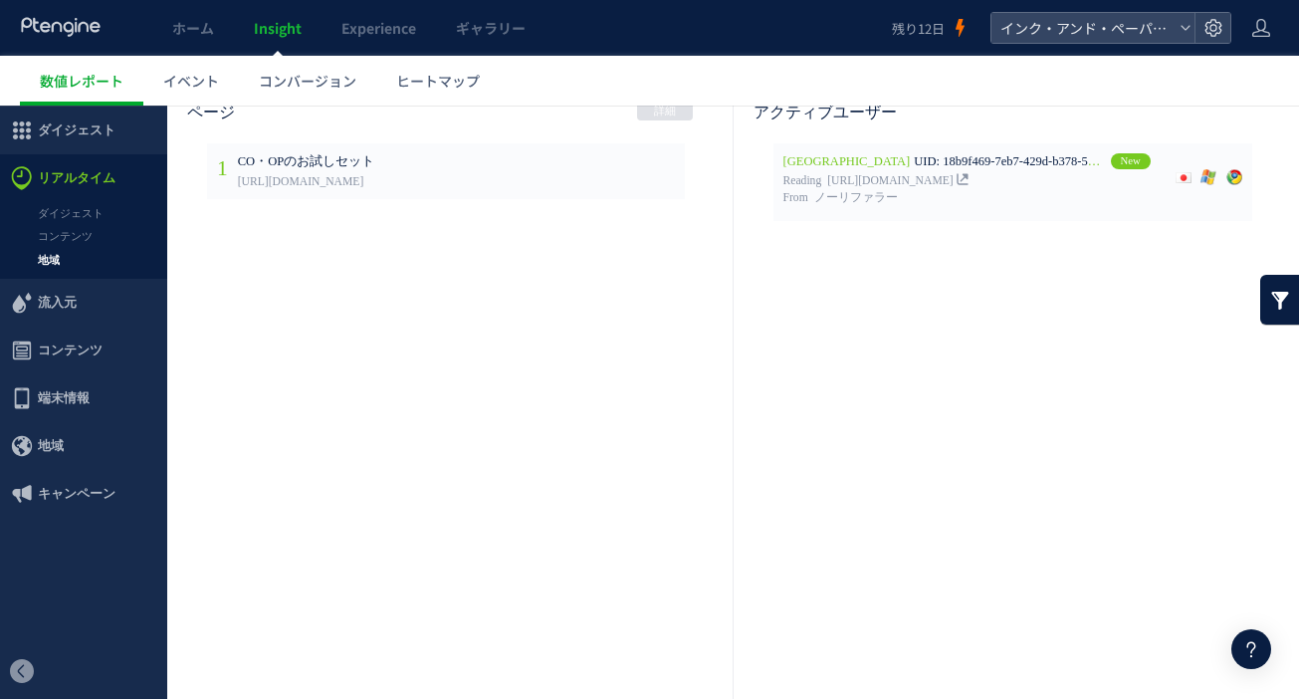
click at [97, 212] on div at bounding box center [649, 349] width 1299 height 699
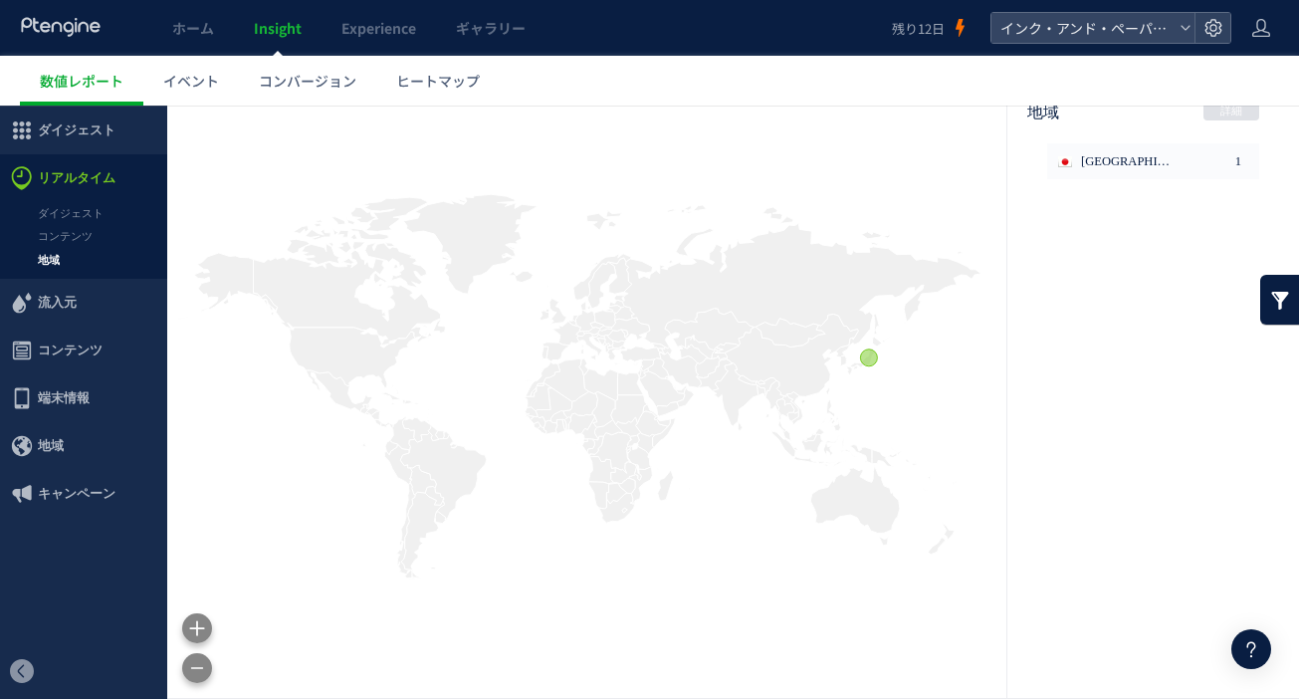
click at [94, 210] on link "ダイジェスト" at bounding box center [83, 213] width 167 height 23
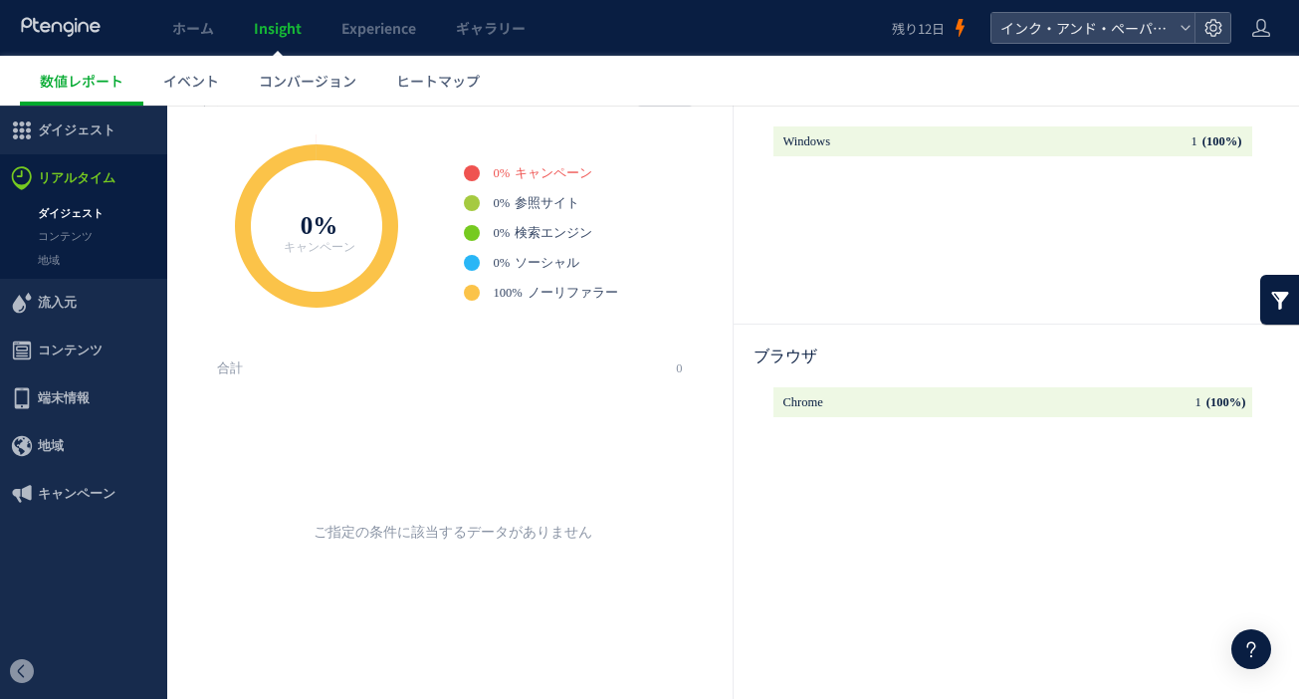
click at [807, 79] on ul "数値レポート イベント コンバージョン ヒートマップ" at bounding box center [659, 81] width 1279 height 50
click at [41, 401] on span "端末情報" at bounding box center [64, 398] width 52 height 48
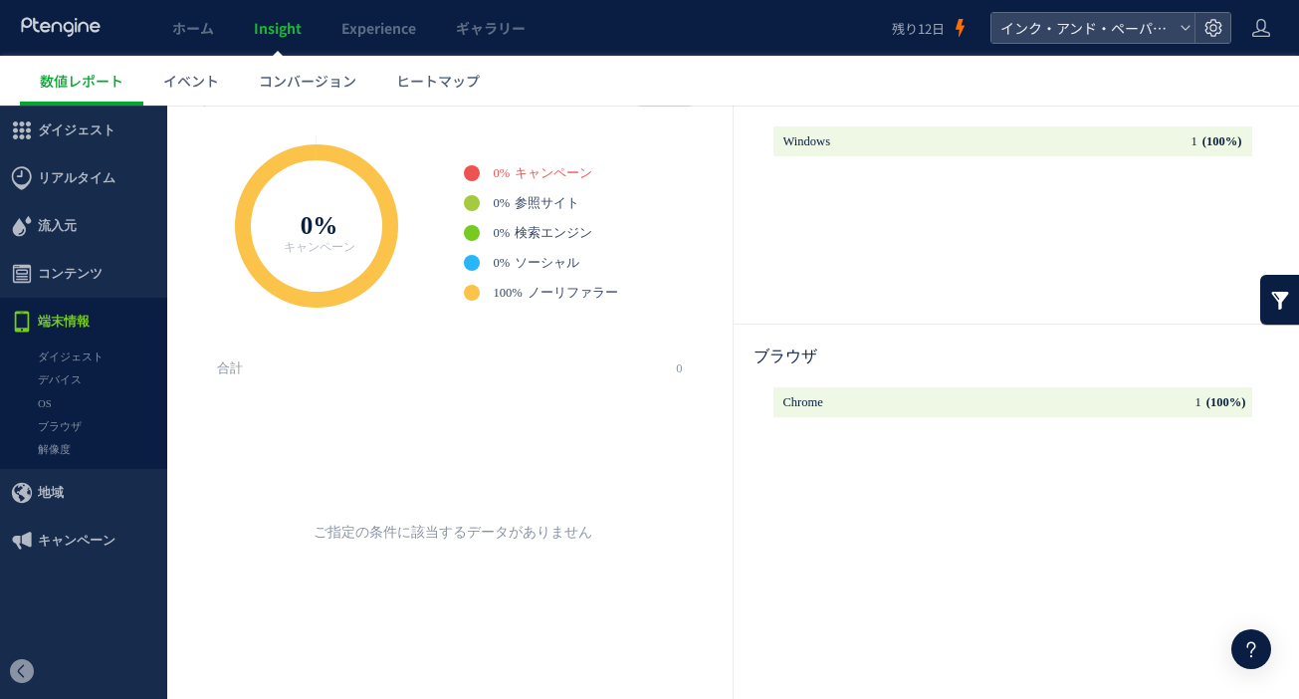
scroll to position [299, 0]
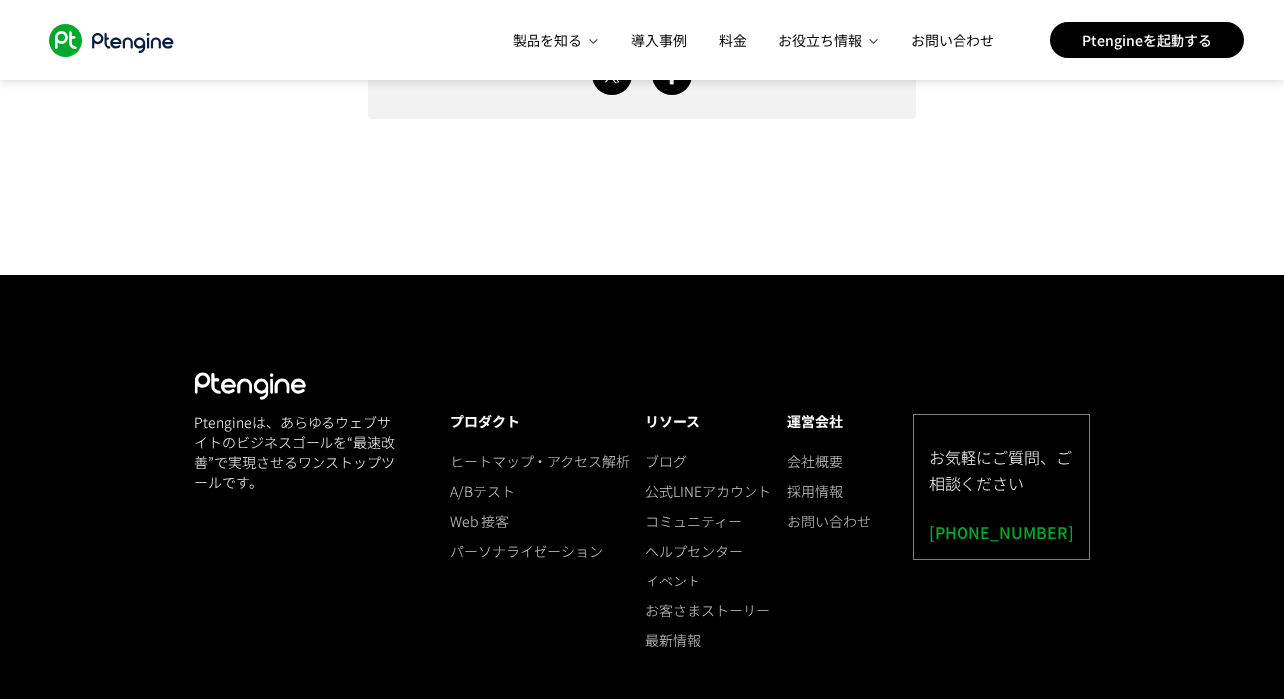
scroll to position [7704, 0]
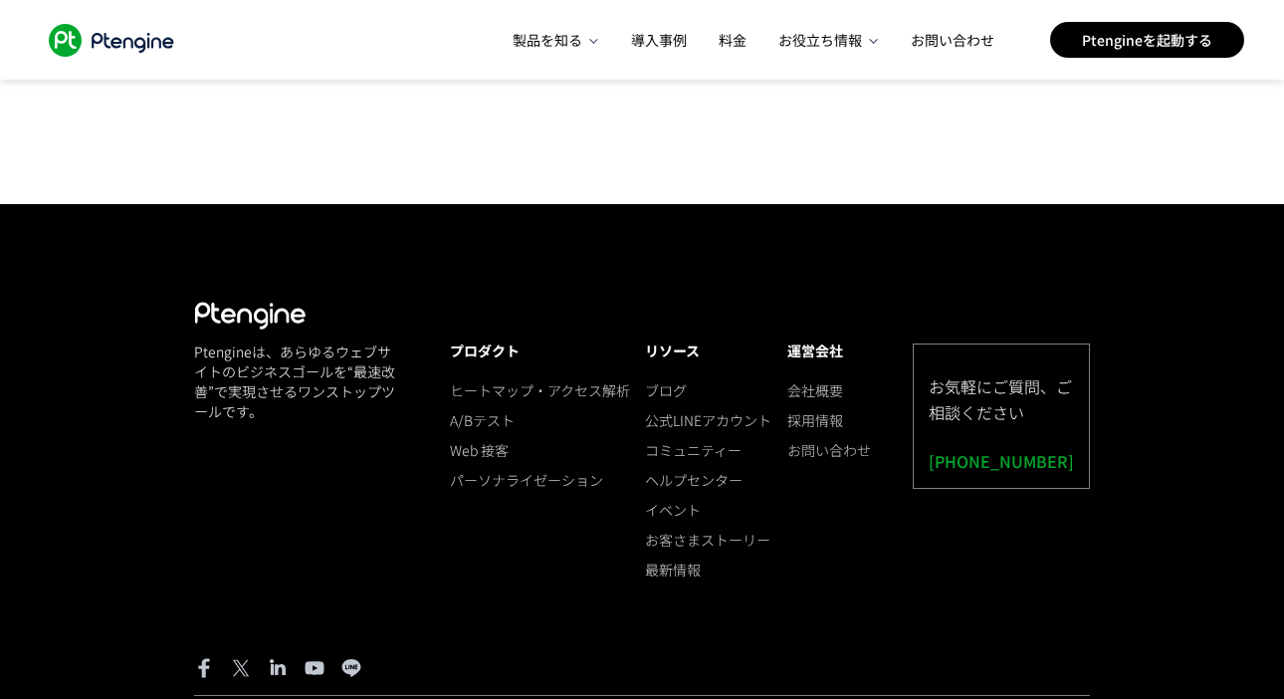
click at [62, 41] on icon at bounding box center [66, 40] width 22 height 18
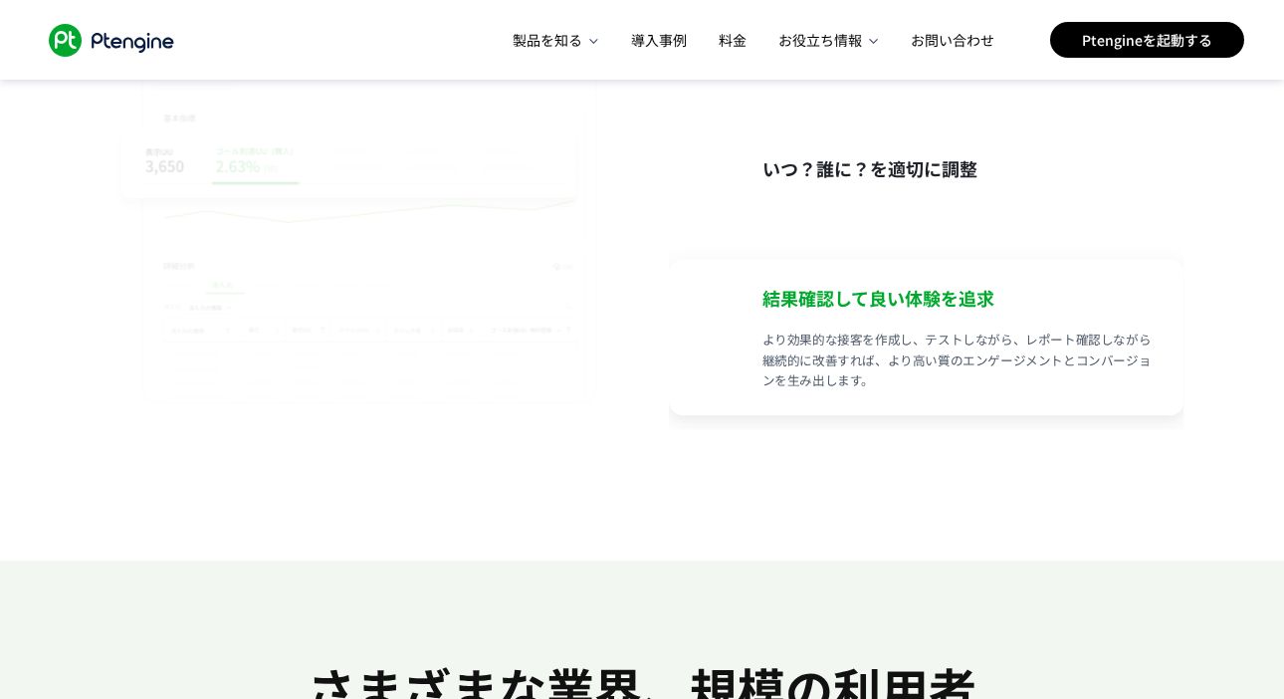
scroll to position [3690, 0]
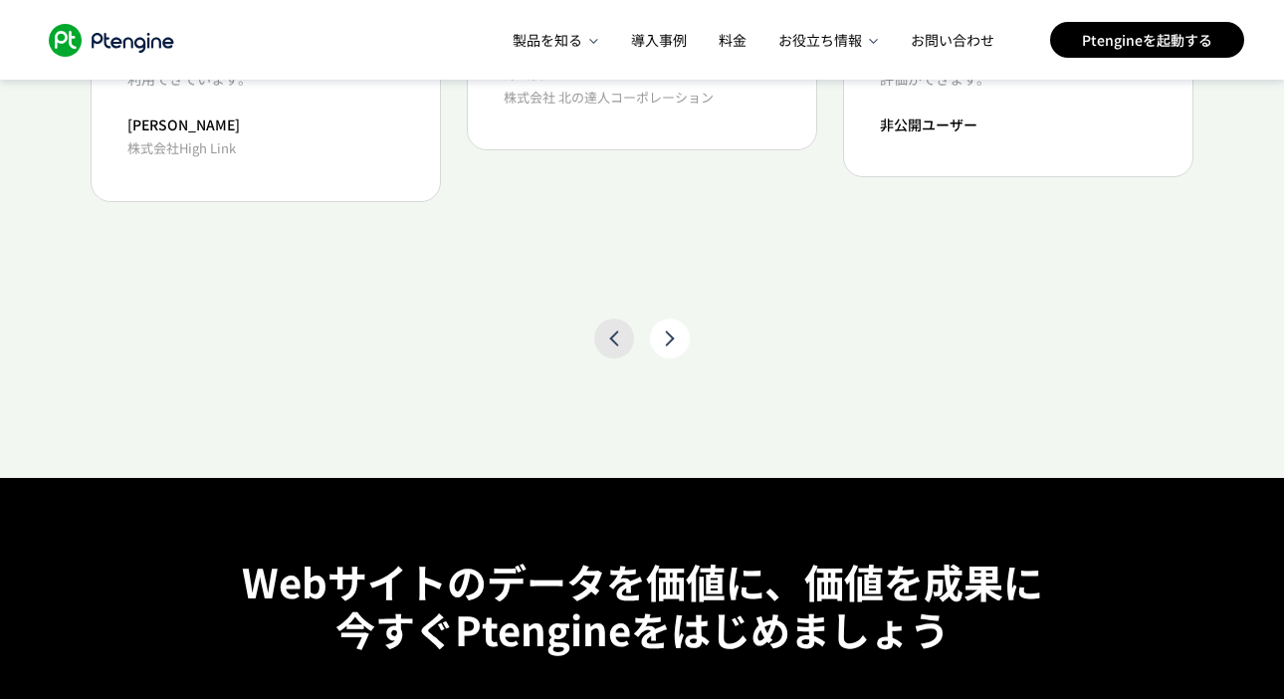
click at [665, 333] on icon at bounding box center [670, 339] width 20 height 20
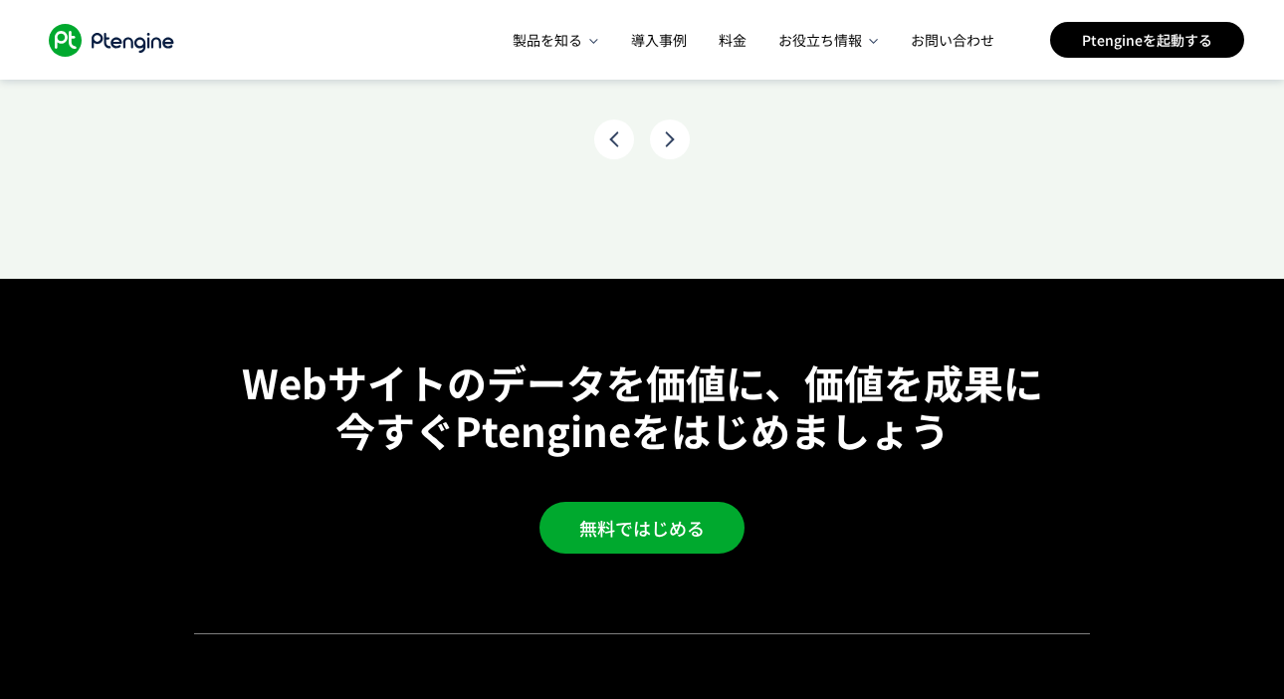
scroll to position [0, 77]
